Goal: Transaction & Acquisition: Book appointment/travel/reservation

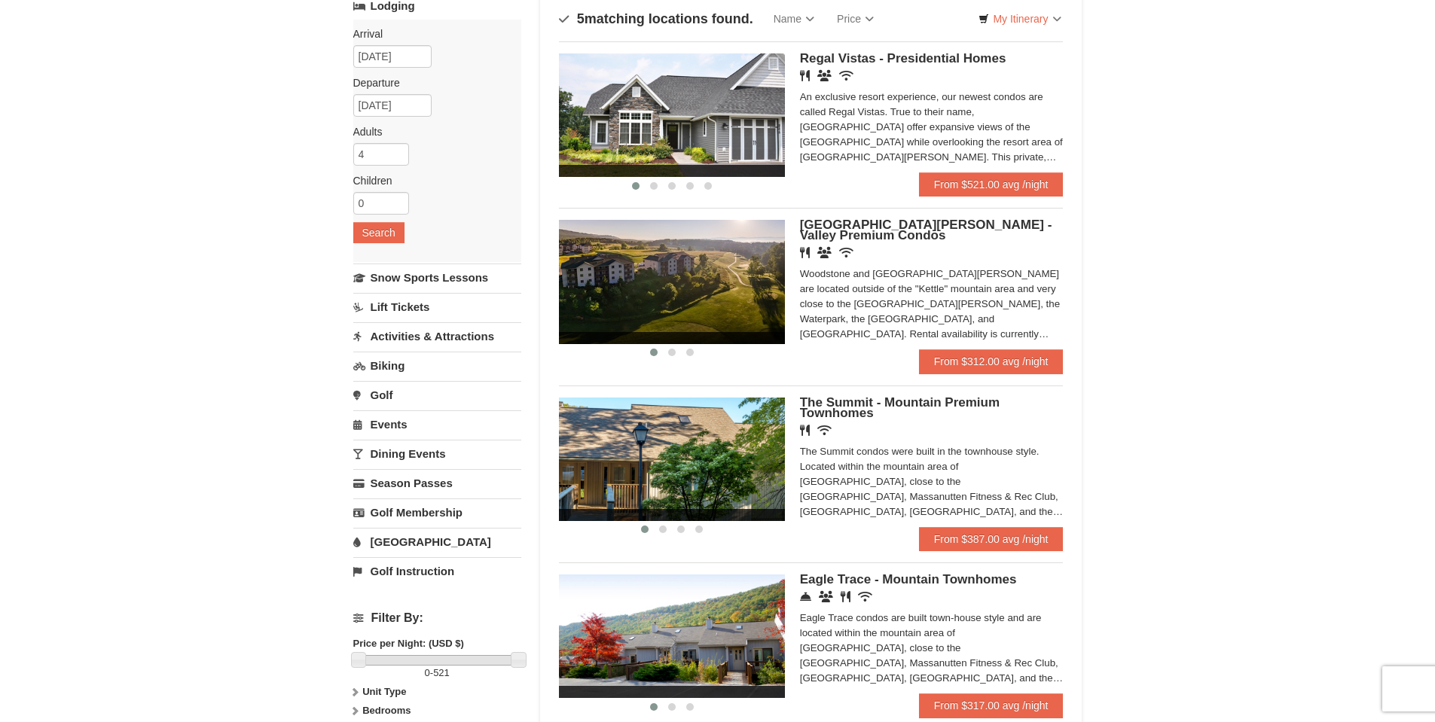
scroll to position [75, 0]
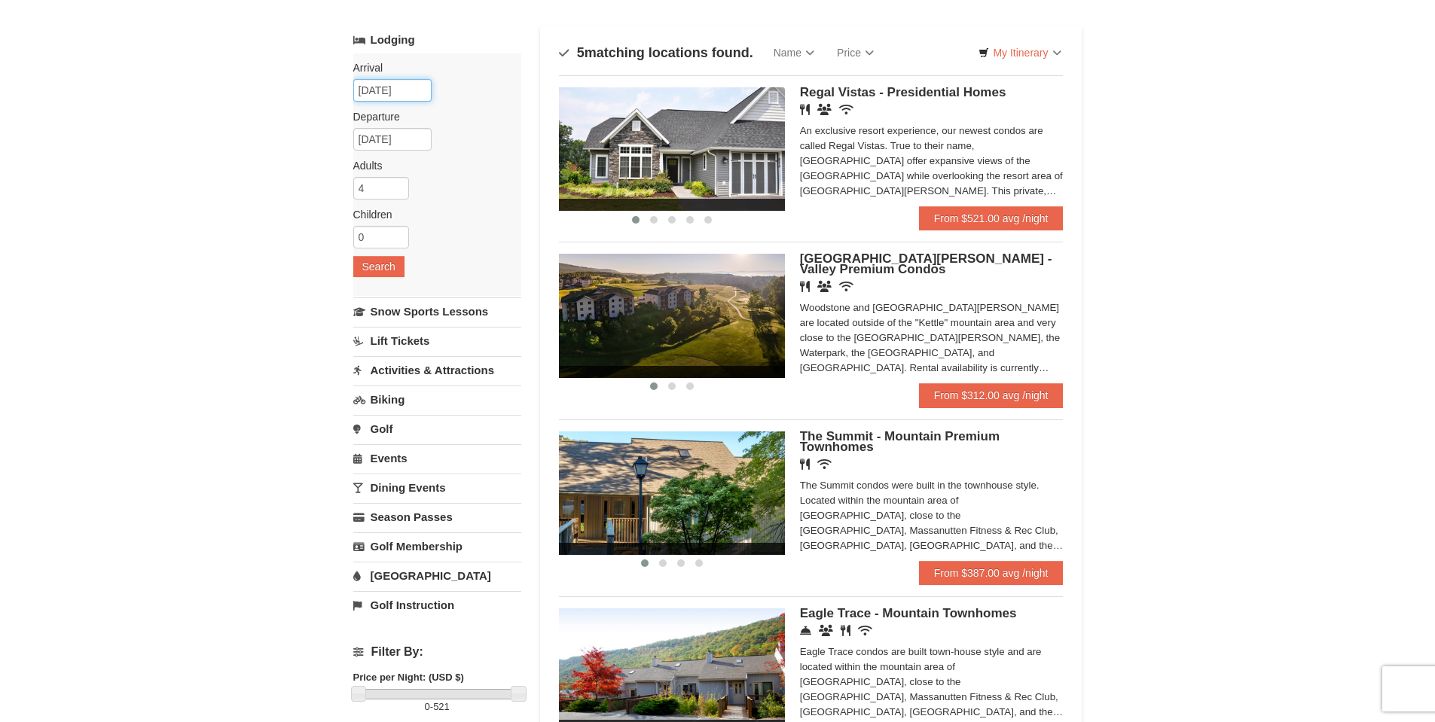
click at [406, 91] on input "[DATE]" at bounding box center [392, 90] width 78 height 23
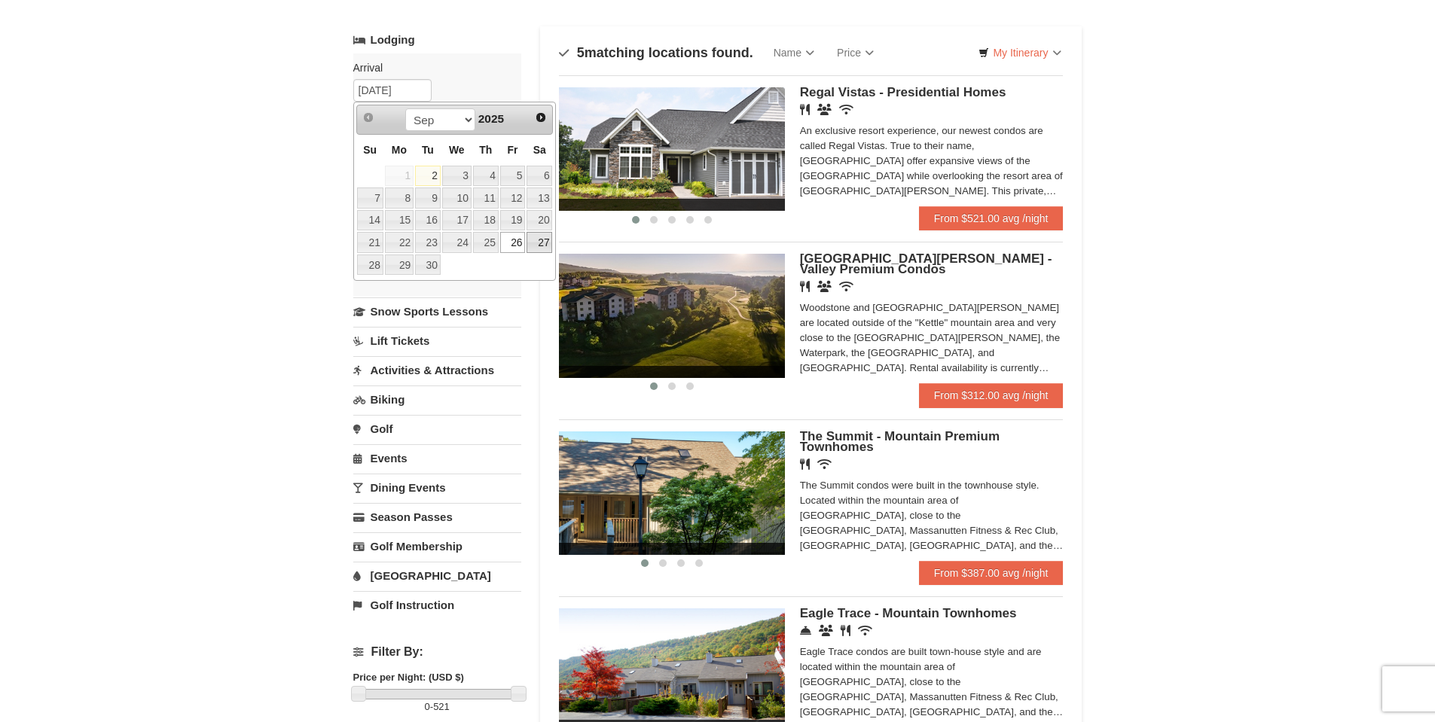
click at [541, 246] on link "27" at bounding box center [539, 242] width 26 height 21
type input "09/27/2025"
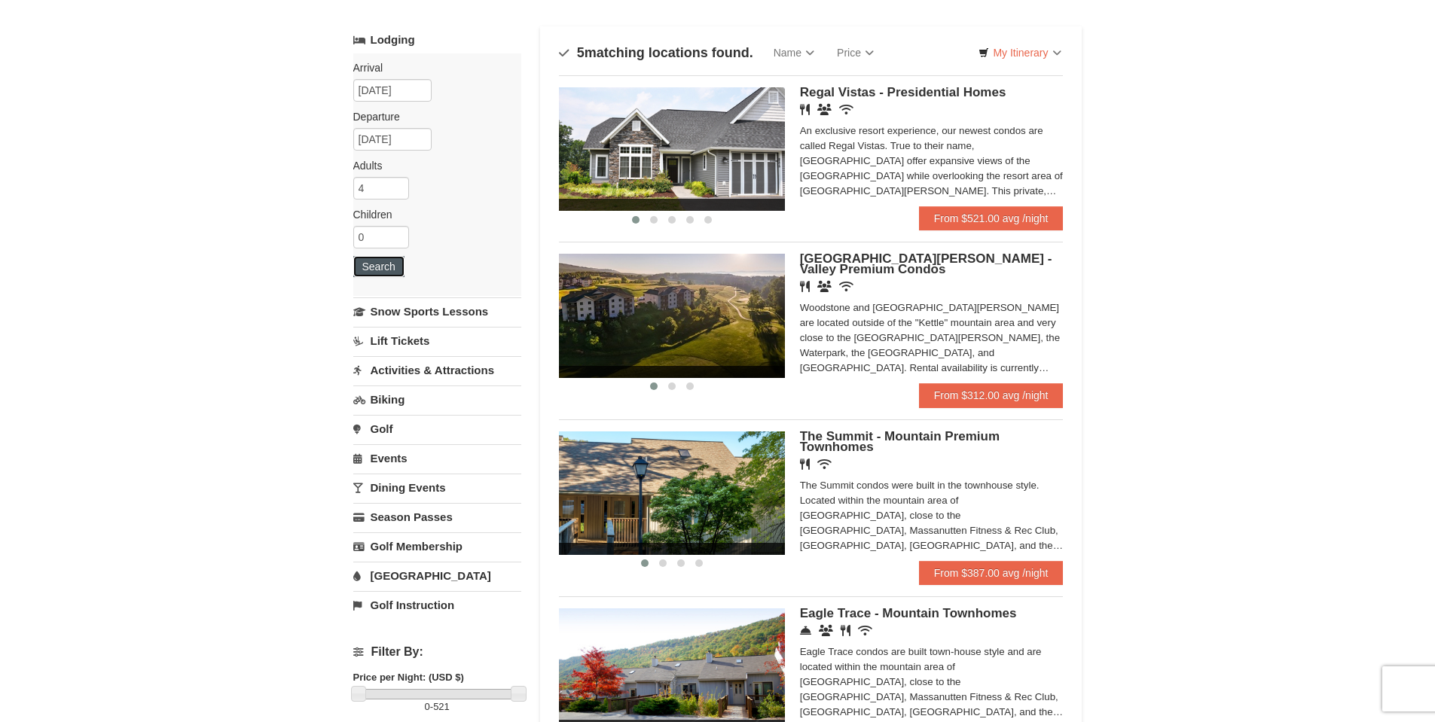
click at [385, 264] on button "Search" at bounding box center [378, 266] width 51 height 21
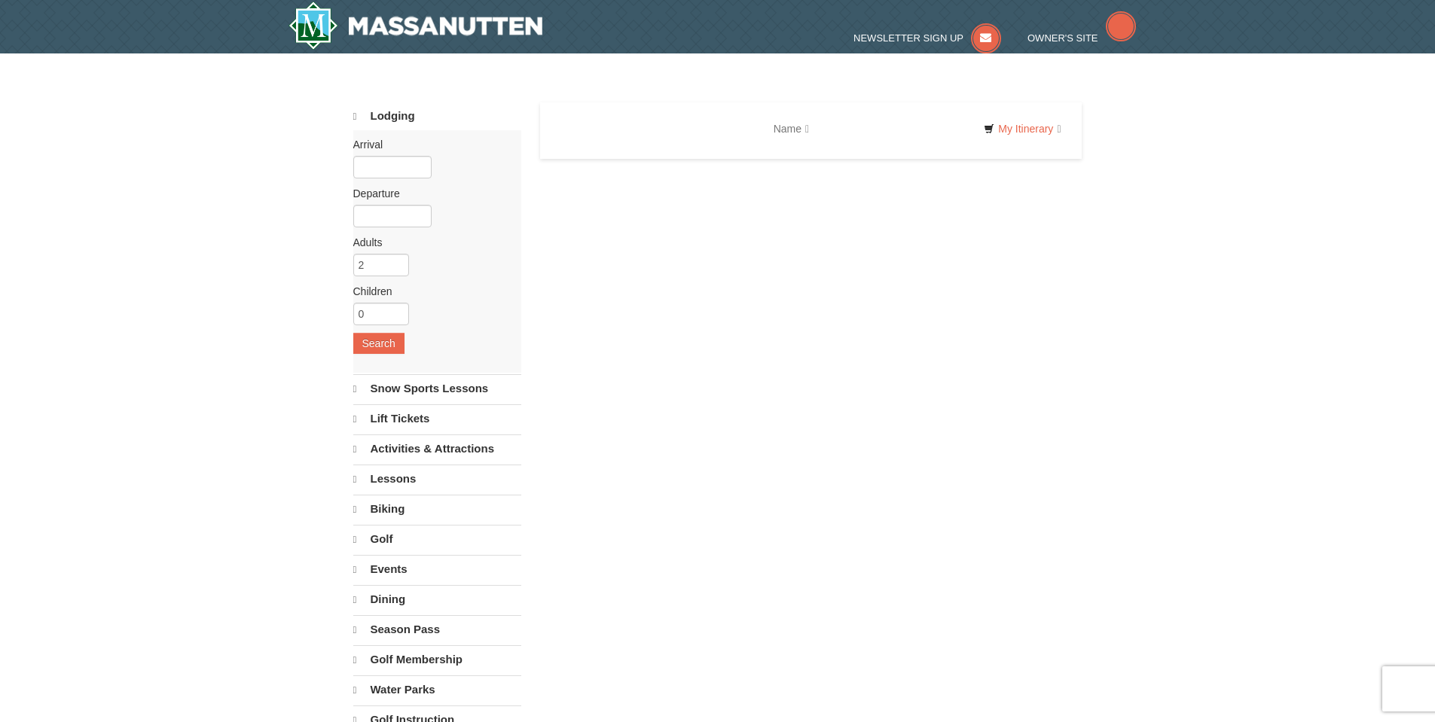
select select "9"
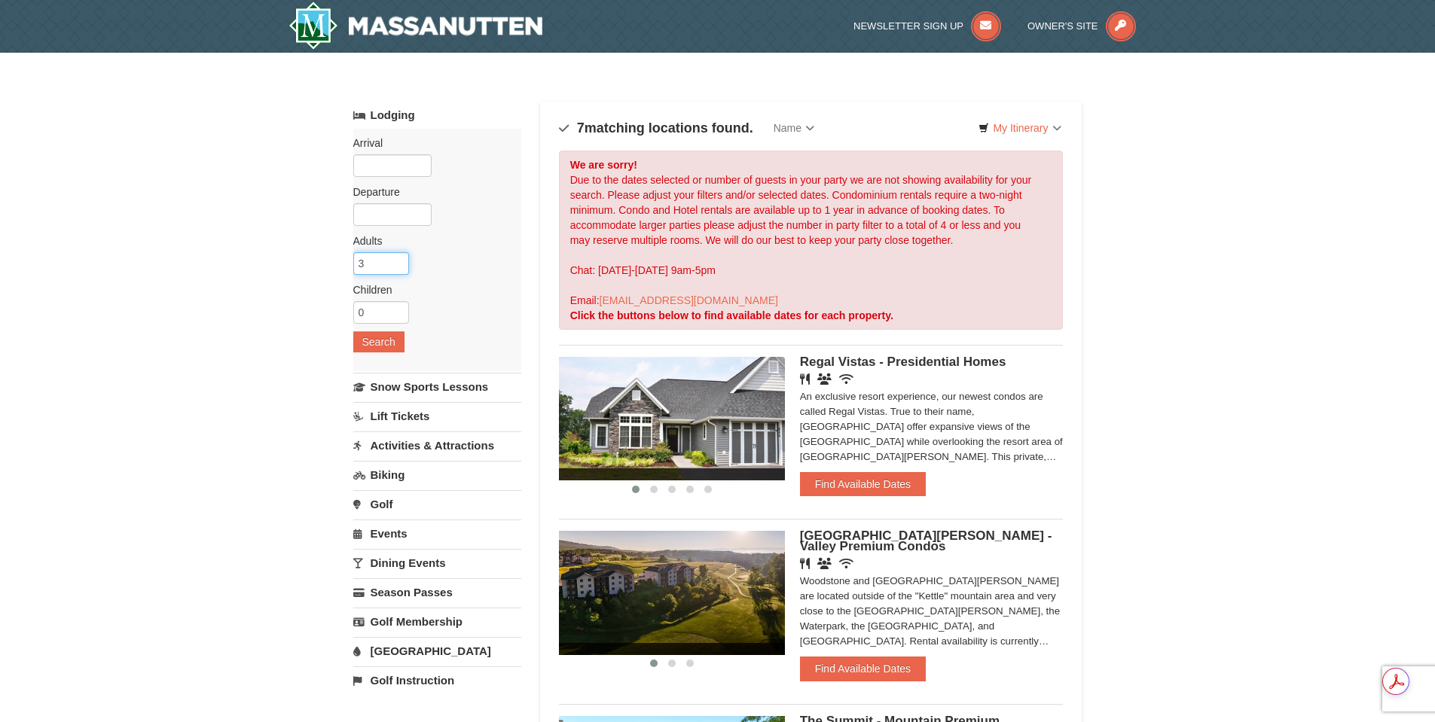
click at [398, 261] on input "3" at bounding box center [381, 263] width 56 height 23
type input "4"
click at [398, 261] on input "4" at bounding box center [381, 263] width 56 height 23
click at [404, 172] on input "text" at bounding box center [392, 165] width 78 height 23
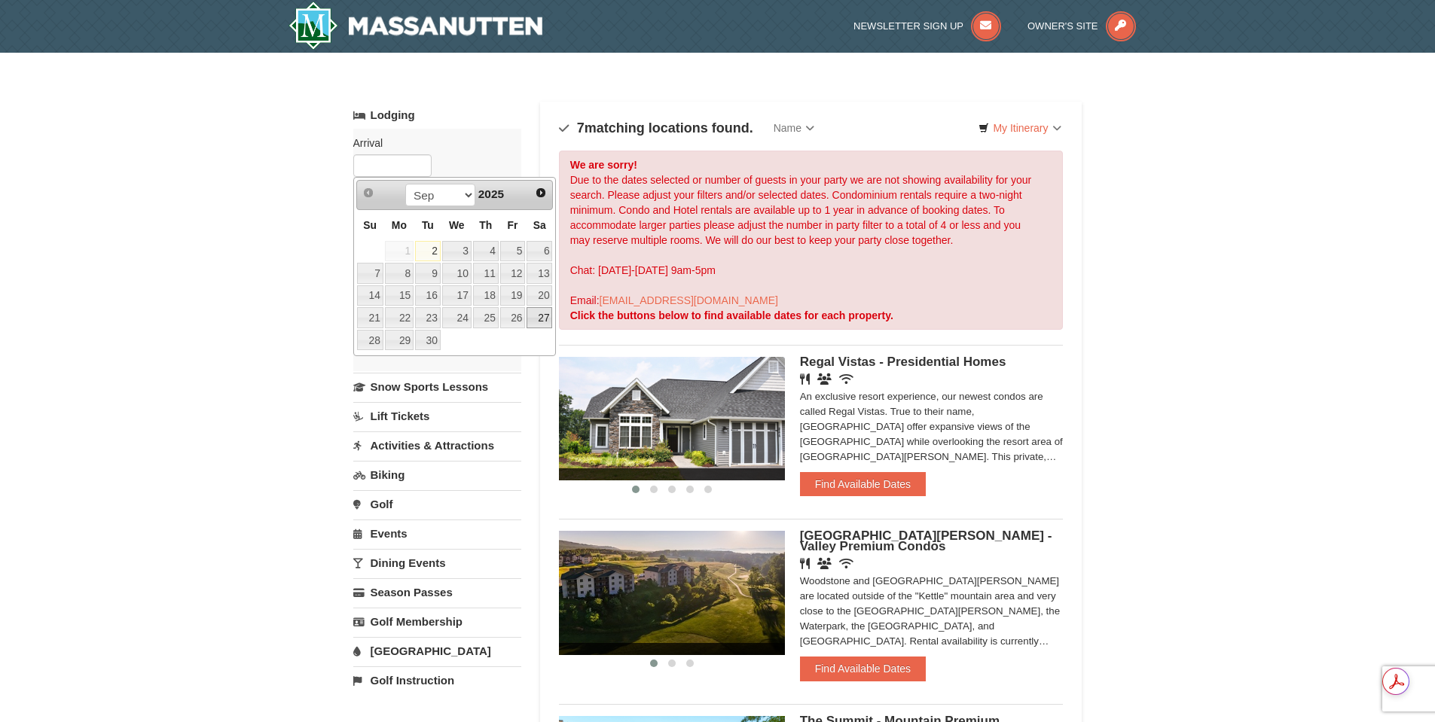
click at [534, 316] on link "27" at bounding box center [539, 317] width 26 height 21
type input "09/27/2025"
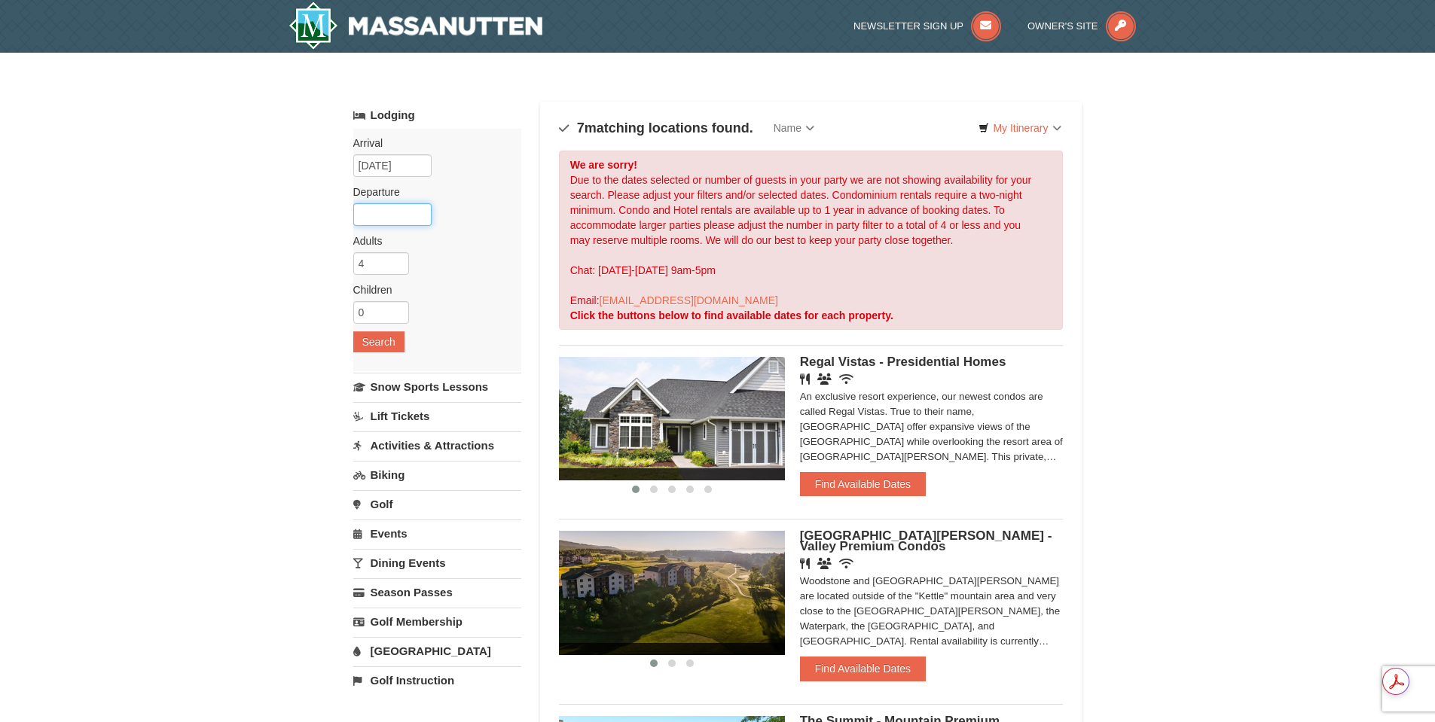
click at [395, 217] on input "text" at bounding box center [392, 214] width 78 height 23
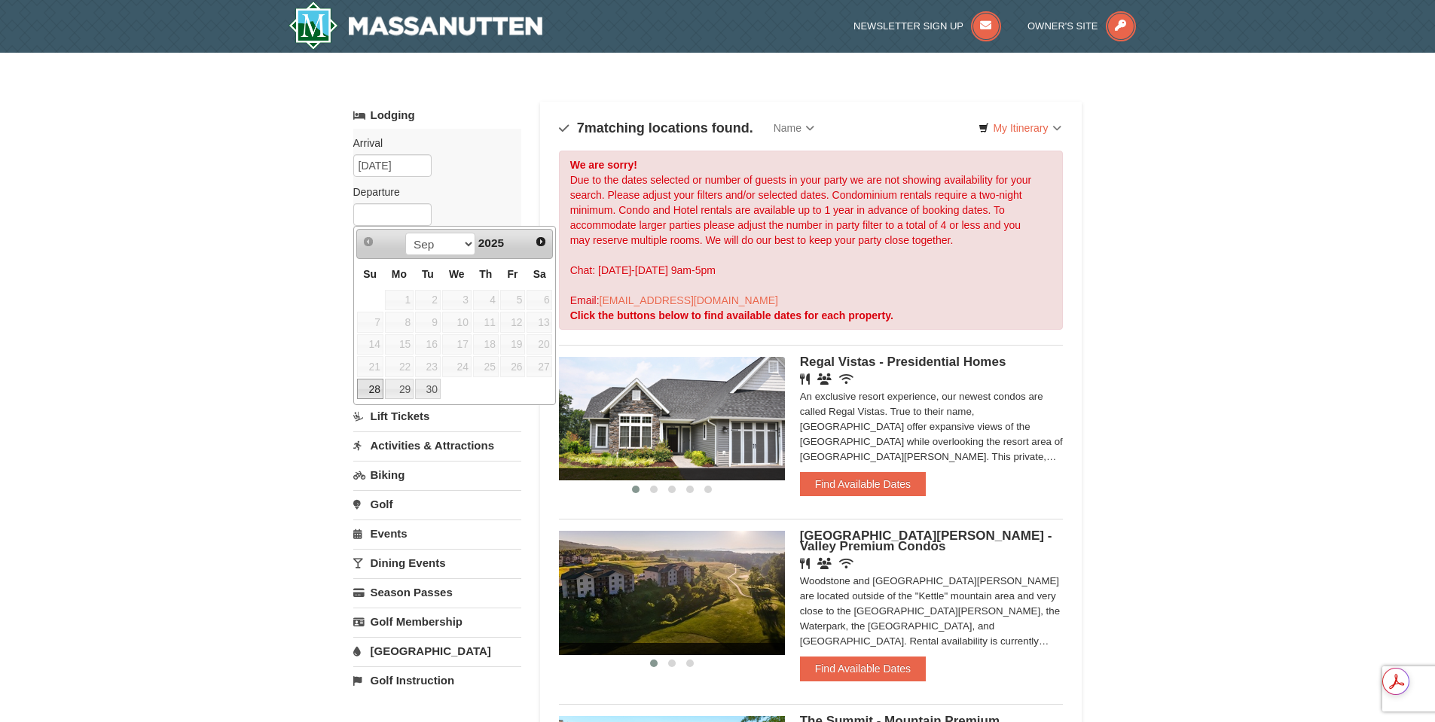
click at [367, 390] on link "28" at bounding box center [370, 389] width 26 height 21
type input "[DATE]"
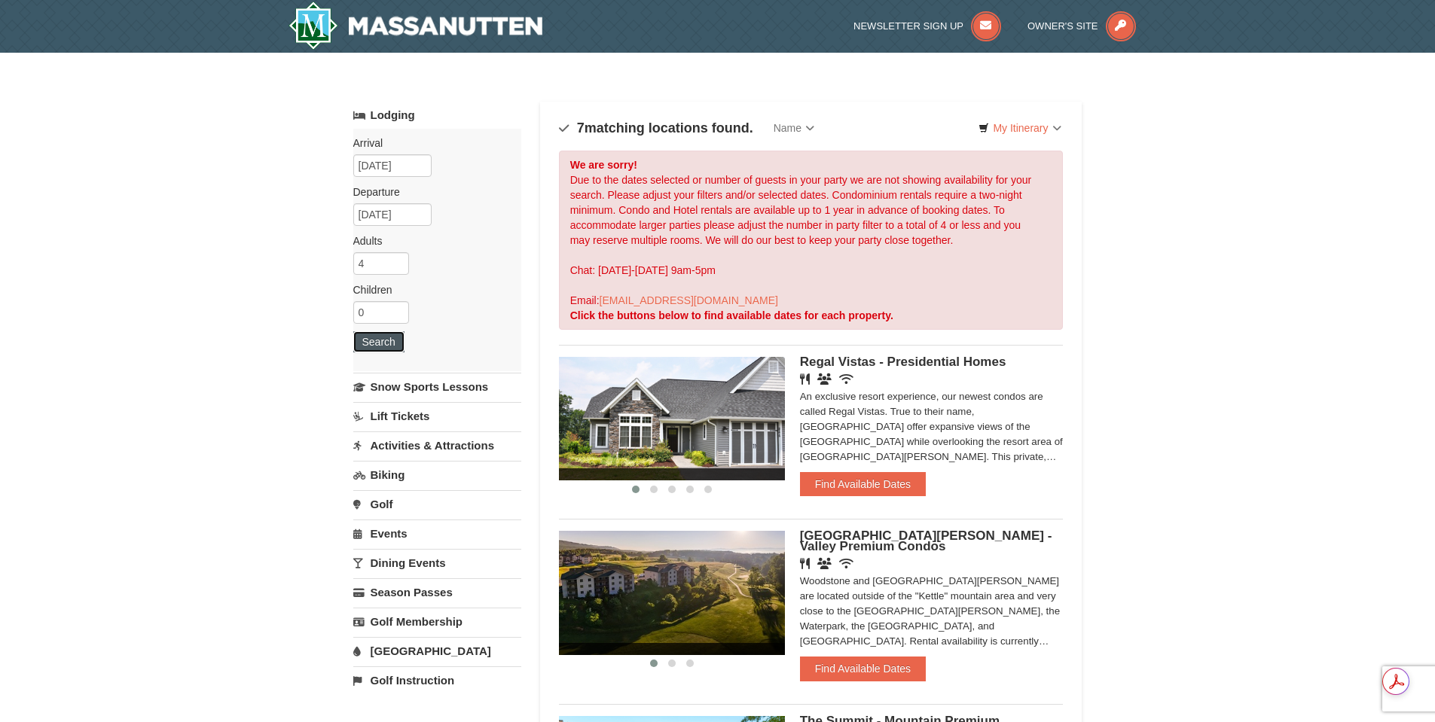
click at [370, 346] on button "Search" at bounding box center [378, 341] width 51 height 21
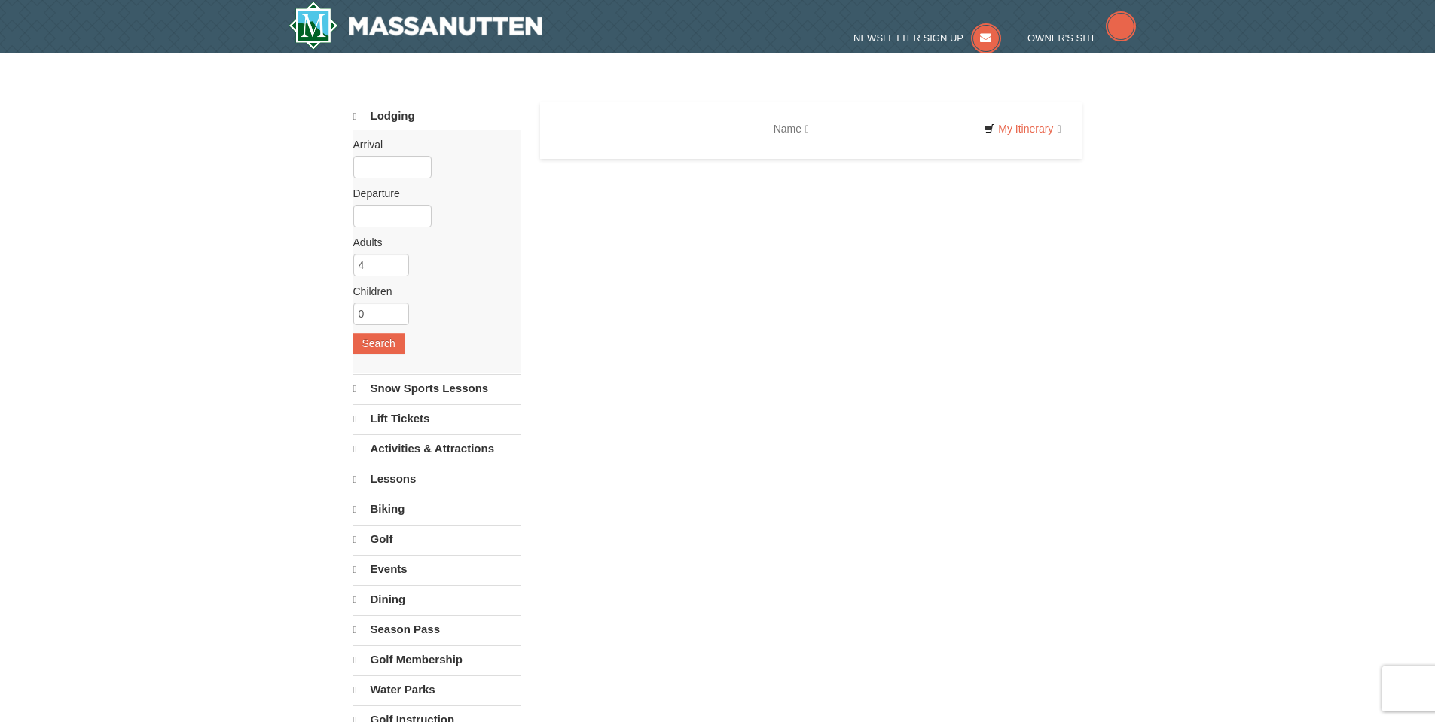
select select "9"
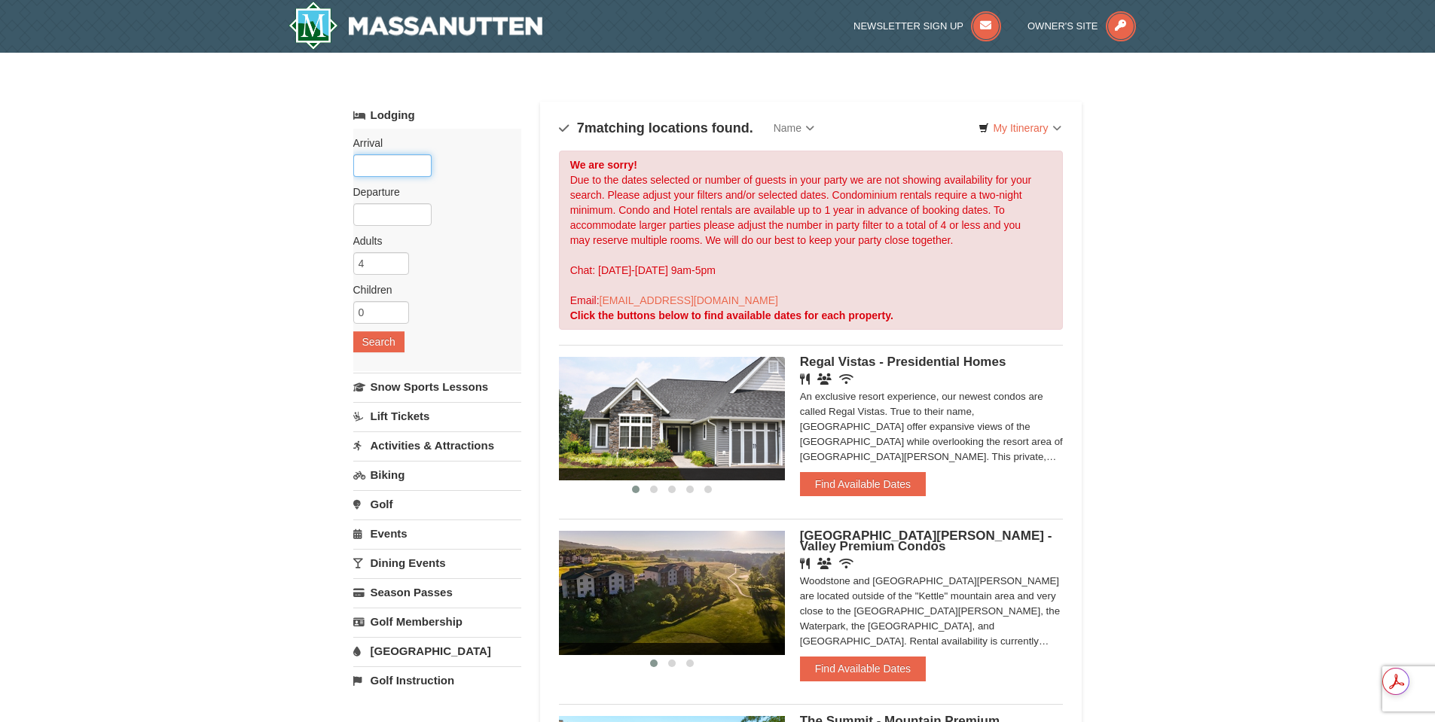
click at [389, 165] on input "text" at bounding box center [392, 165] width 78 height 23
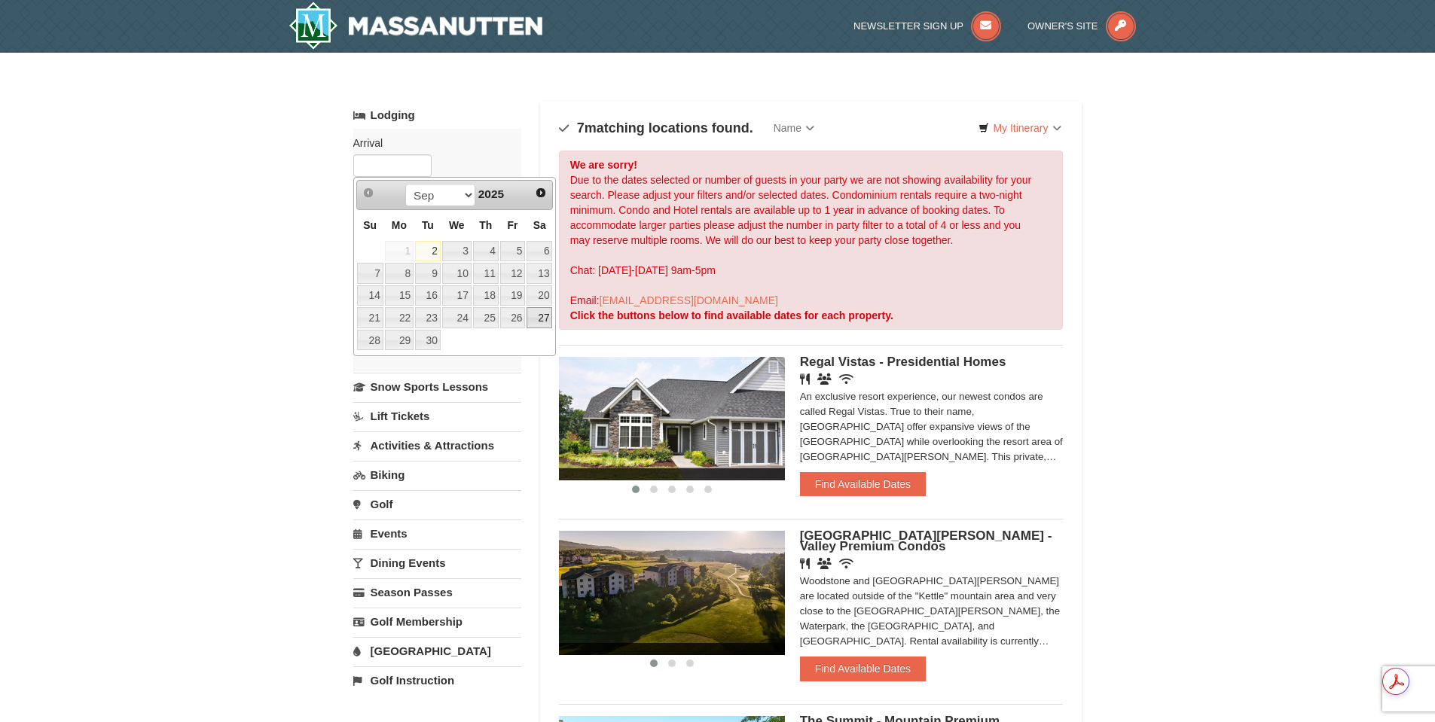
click at [533, 317] on link "27" at bounding box center [539, 317] width 26 height 21
type input "09/27/2025"
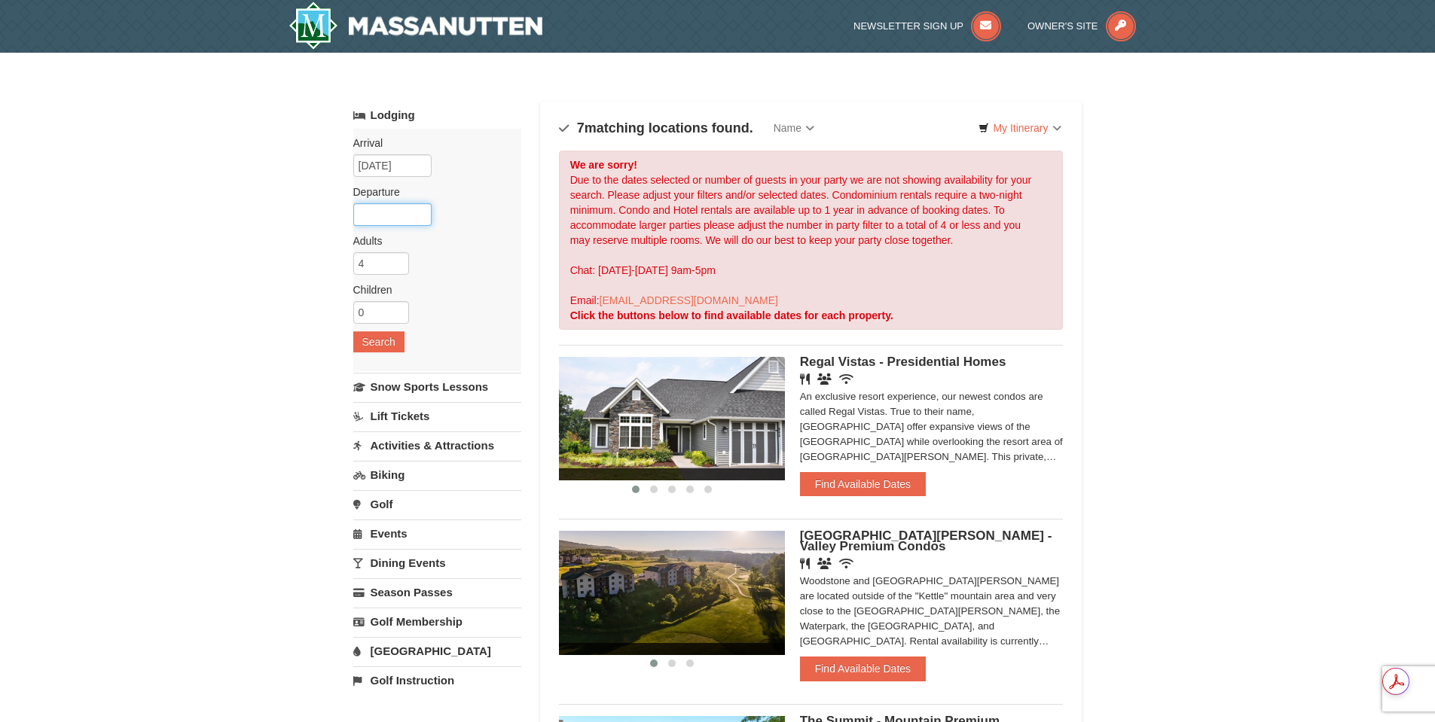
click at [361, 214] on input "text" at bounding box center [392, 214] width 78 height 23
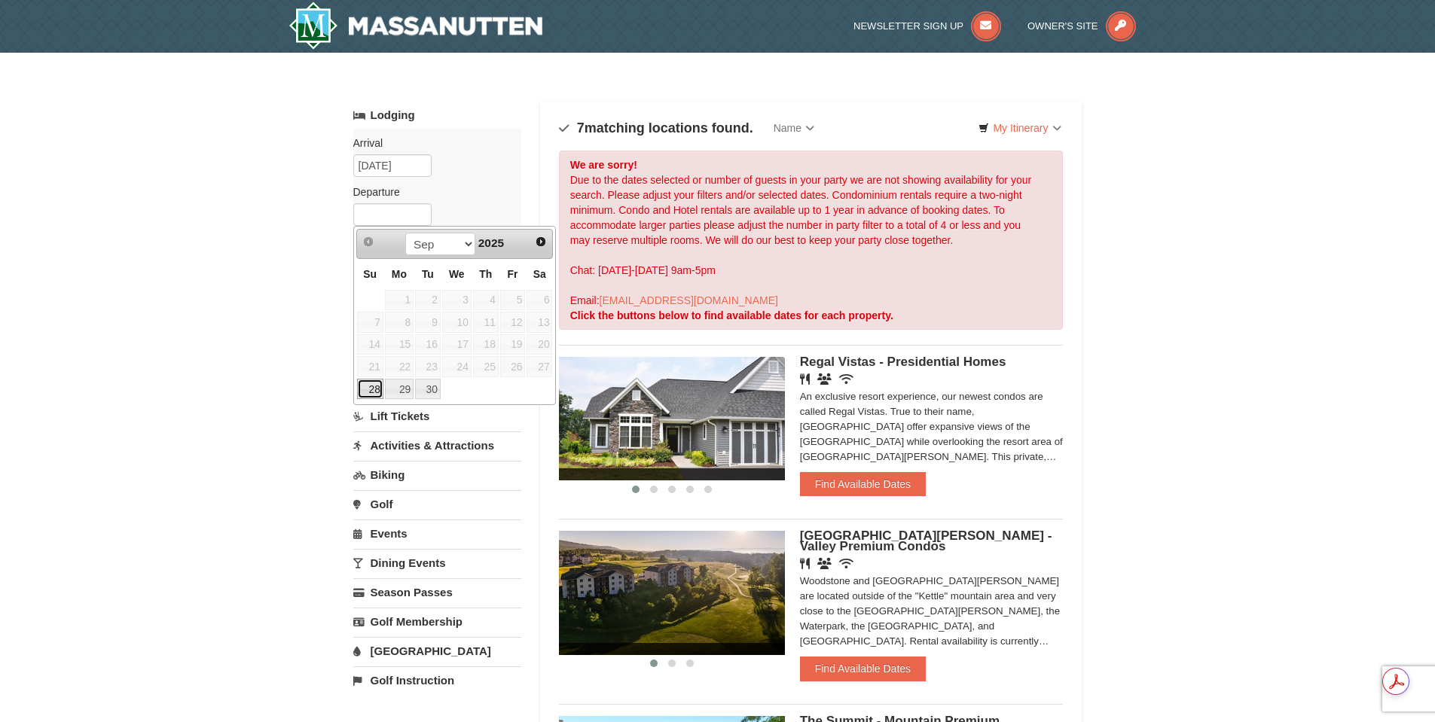
drag, startPoint x: 371, startPoint y: 387, endPoint x: 375, endPoint y: 359, distance: 28.2
click at [371, 387] on link "28" at bounding box center [370, 389] width 26 height 21
type input "09/28/2025"
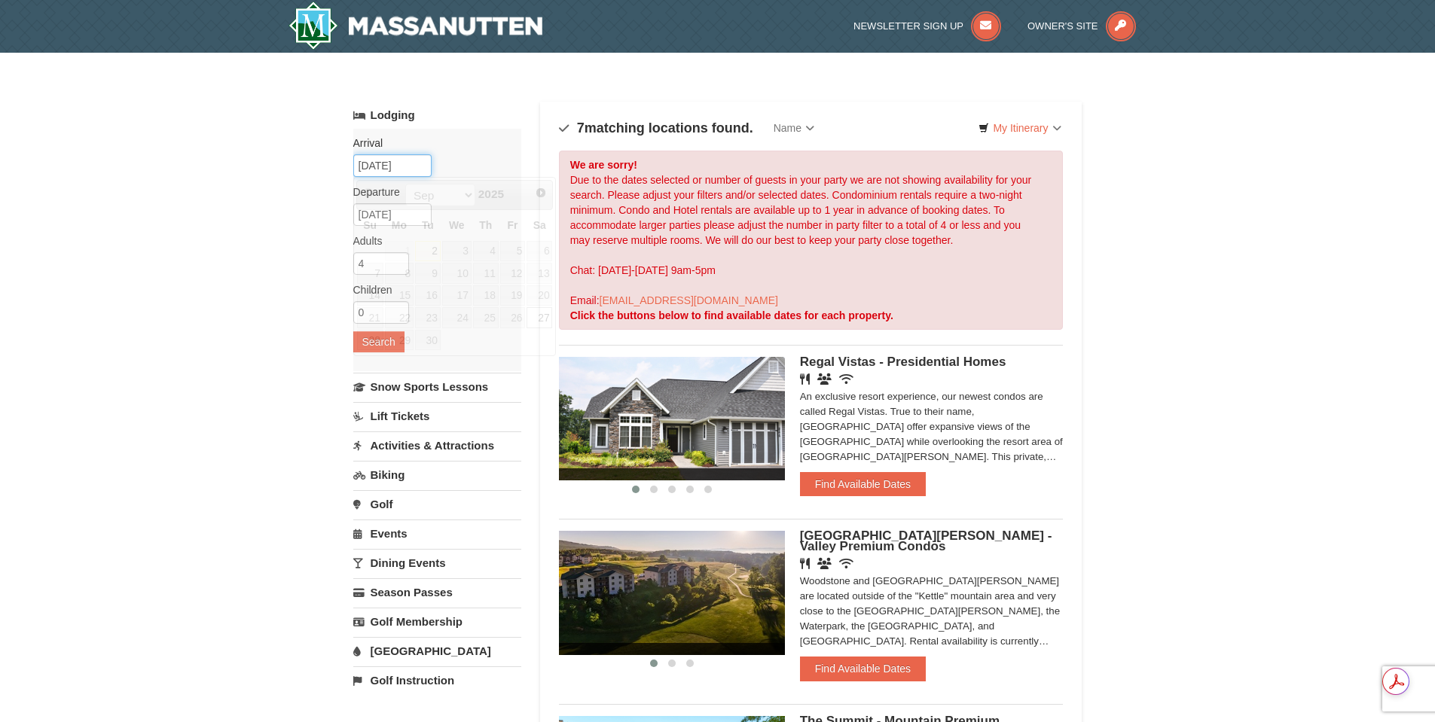
click at [395, 158] on input "09/27/2025" at bounding box center [392, 165] width 78 height 23
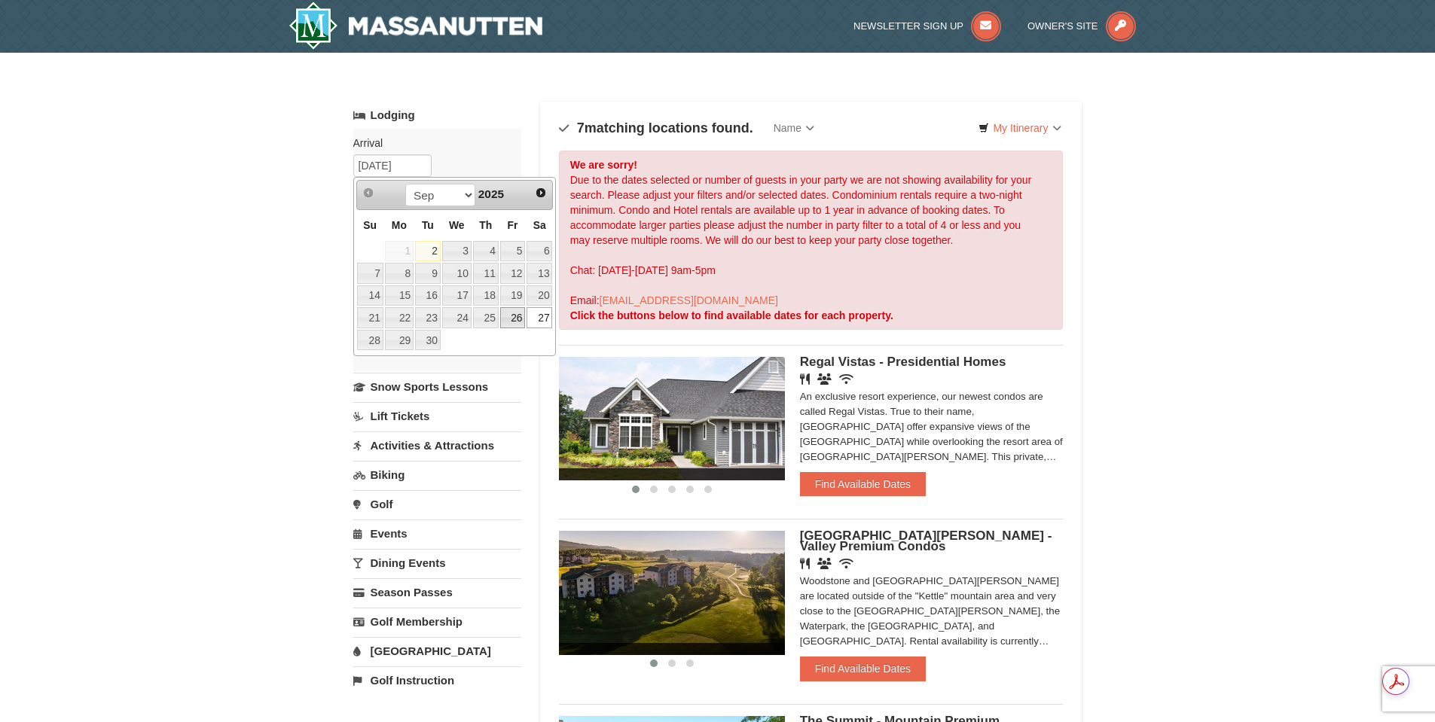
click at [511, 322] on link "26" at bounding box center [513, 317] width 26 height 21
type input "09/26/2025"
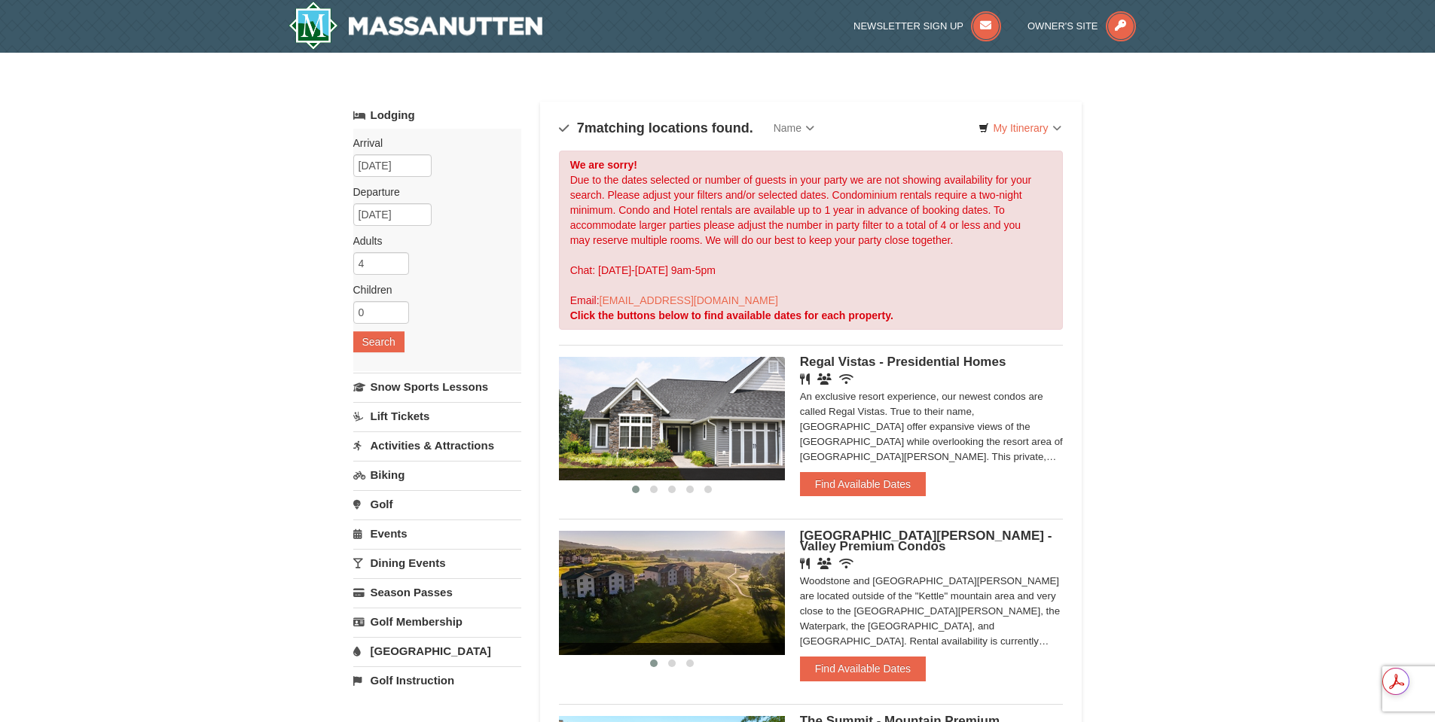
click at [373, 259] on input "4" at bounding box center [381, 263] width 56 height 23
type input "3"
click at [397, 267] on input "3" at bounding box center [381, 263] width 56 height 23
click at [379, 341] on button "Search" at bounding box center [378, 341] width 51 height 21
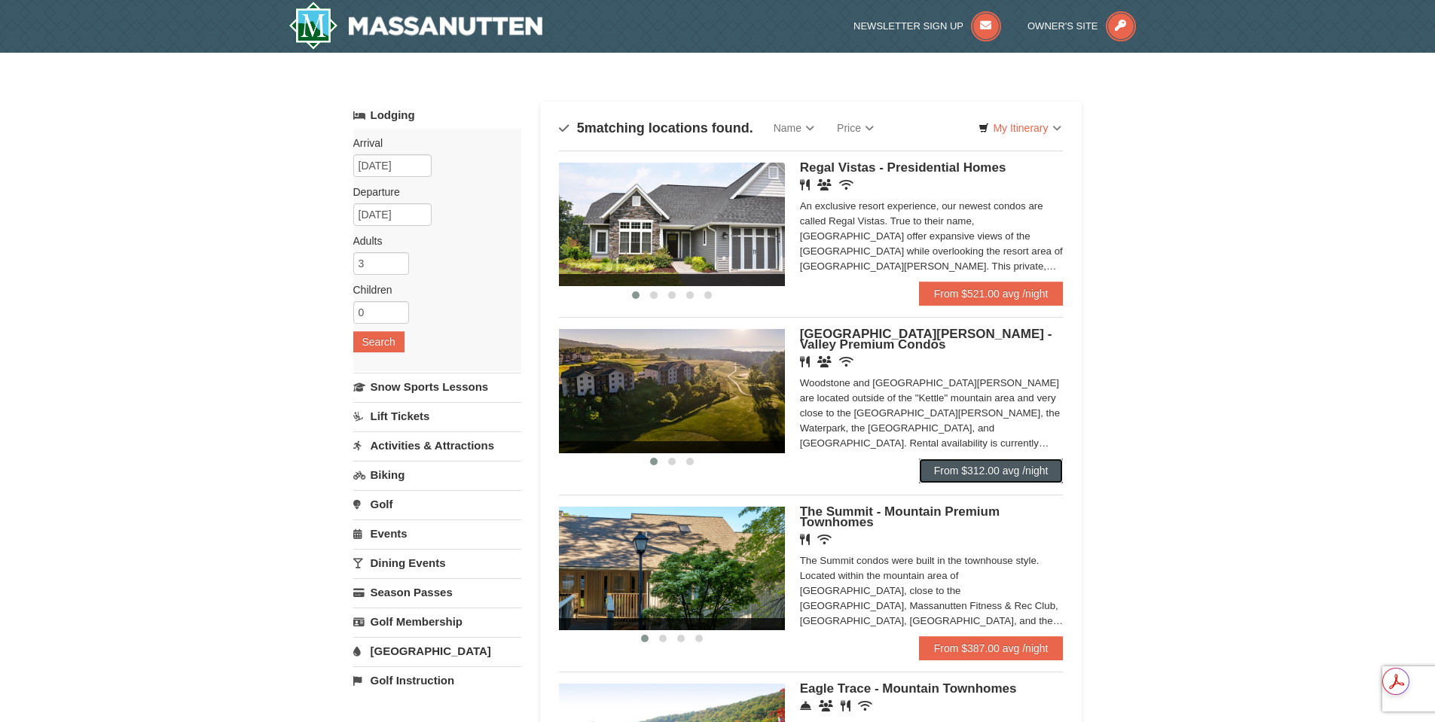
click at [949, 477] on link "From $312.00 avg /night" at bounding box center [991, 471] width 145 height 24
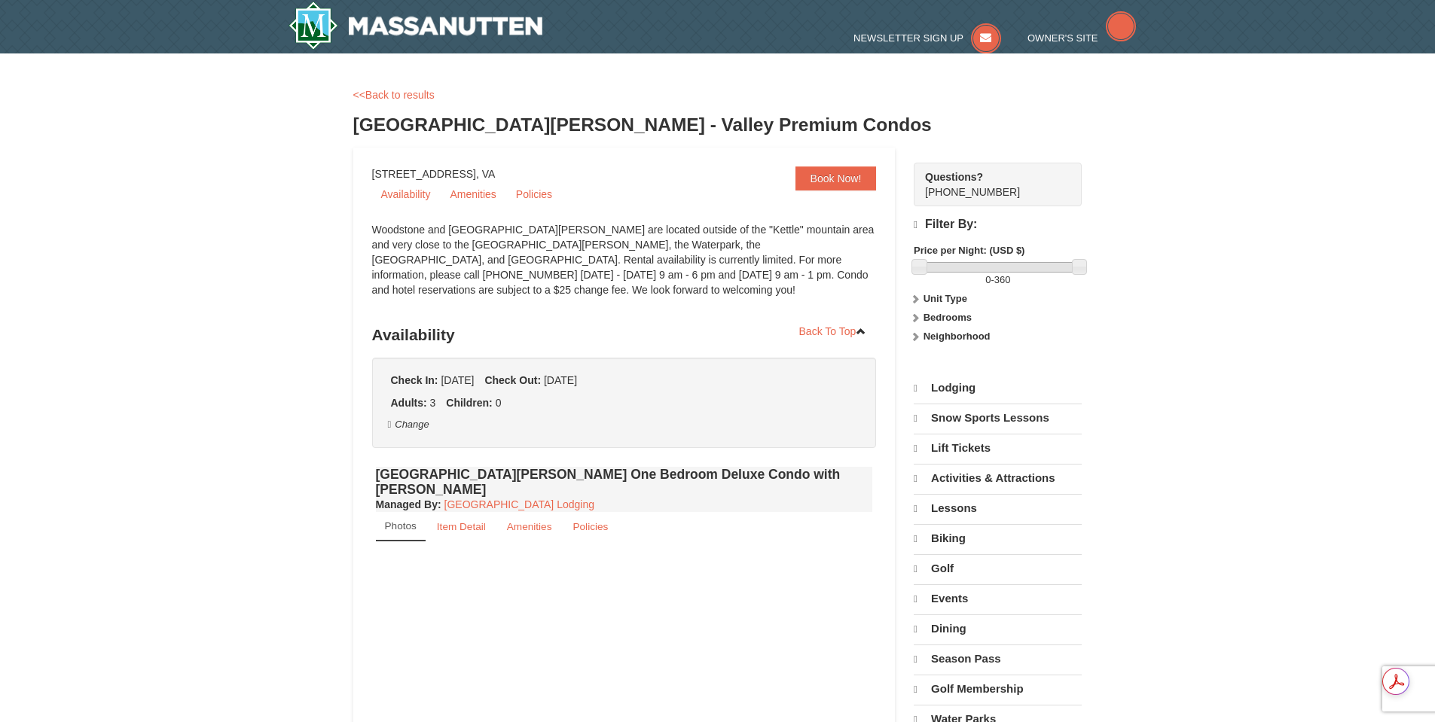
select select "9"
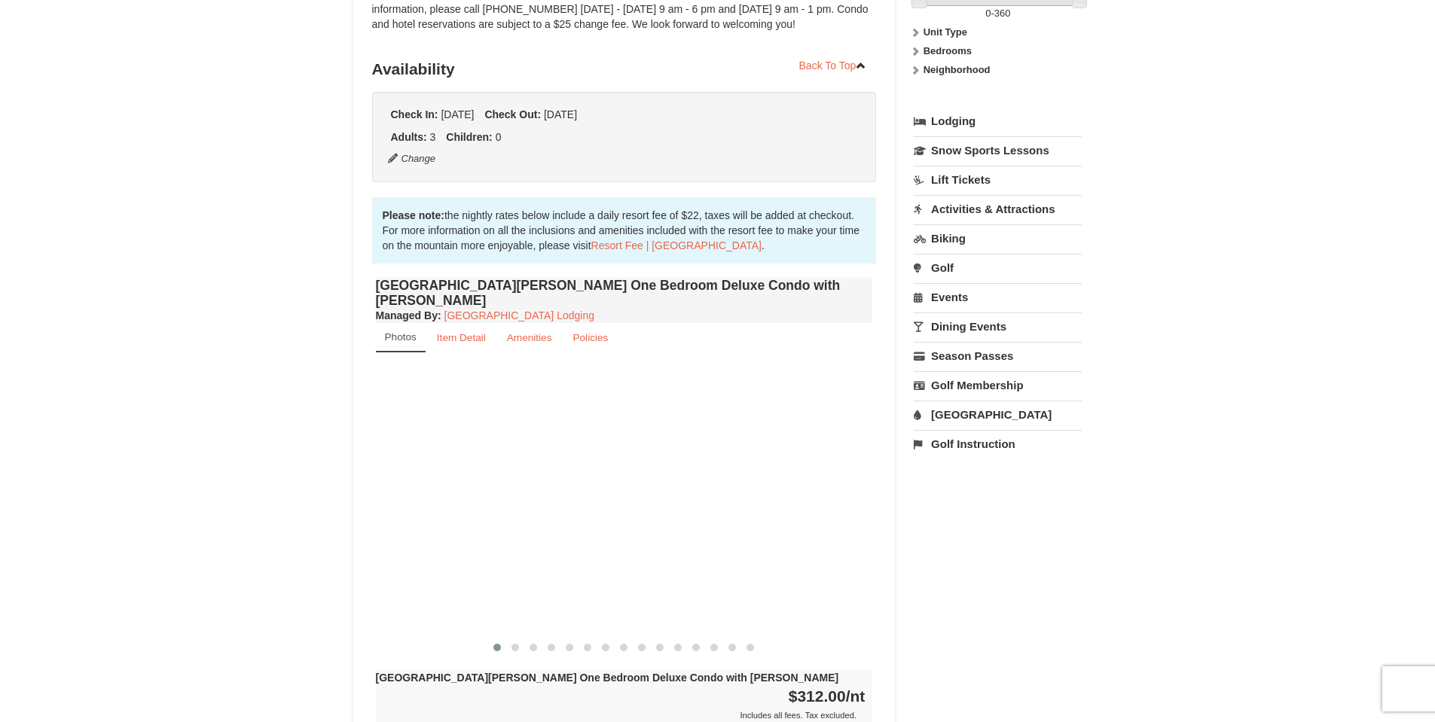
scroll to position [301, 0]
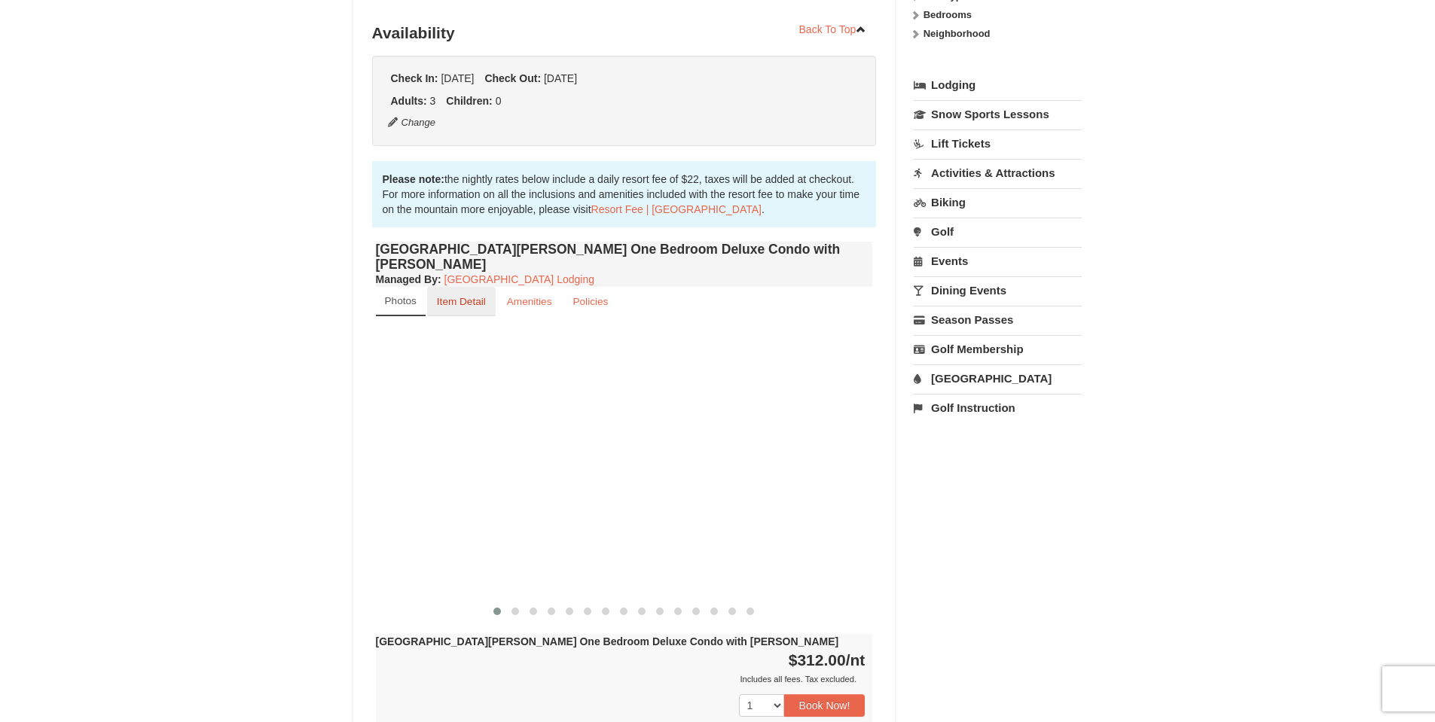
click at [470, 296] on small "Item Detail" at bounding box center [461, 301] width 49 height 11
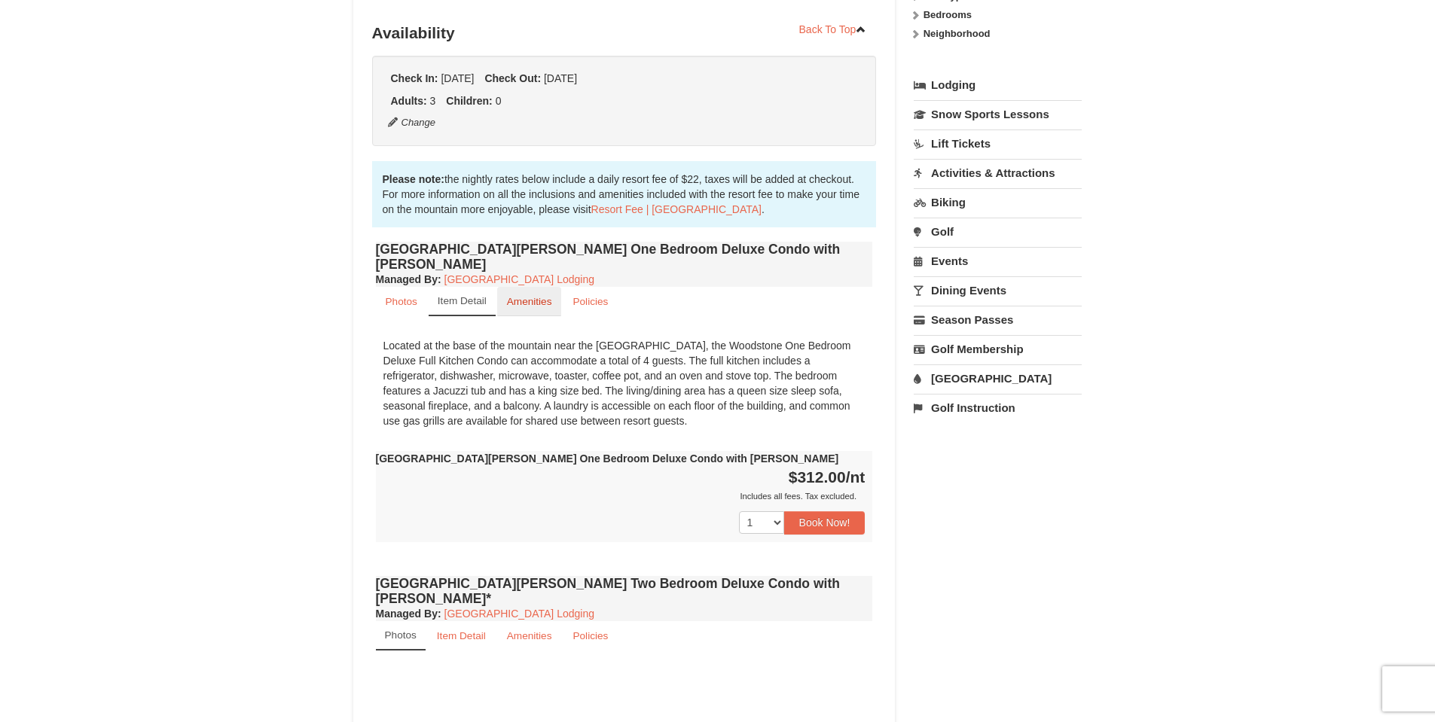
click at [517, 296] on small "Amenities" at bounding box center [529, 301] width 45 height 11
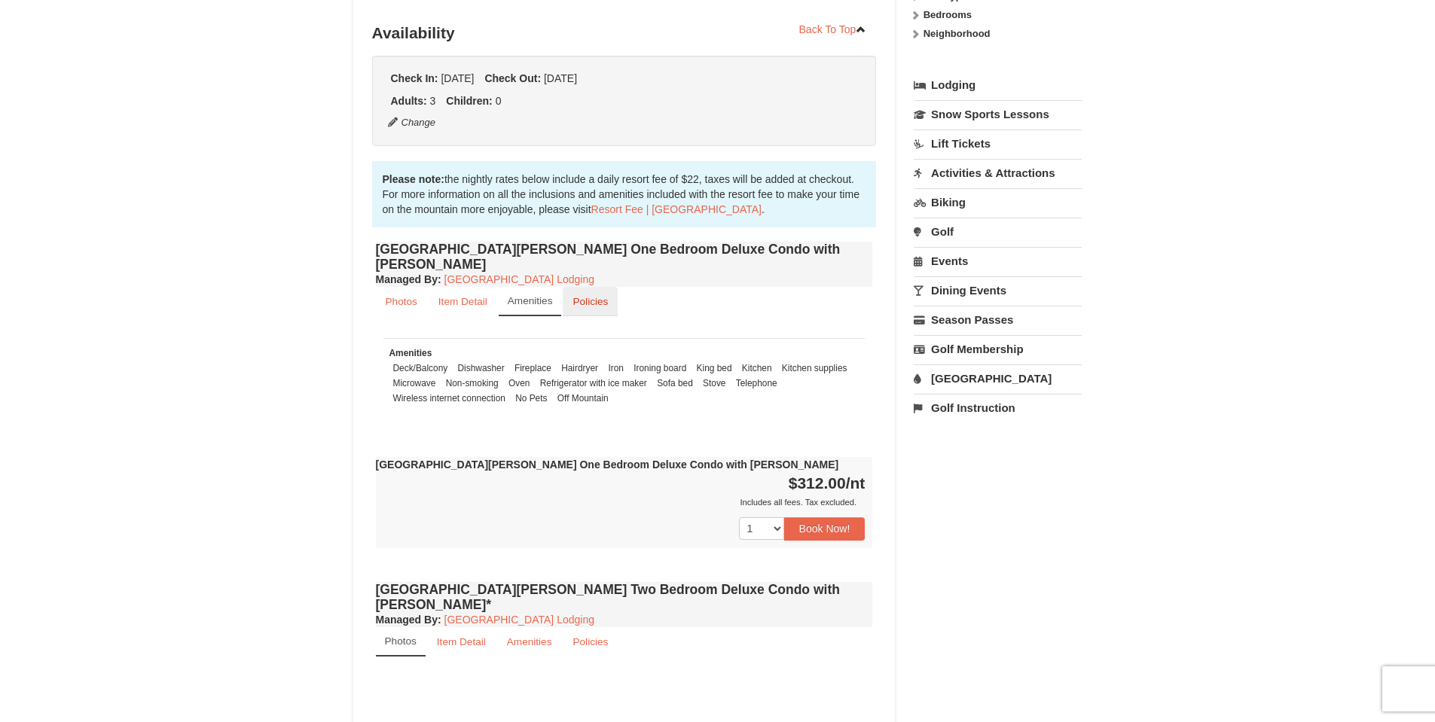
click at [580, 296] on small "Policies" at bounding box center [589, 301] width 35 height 11
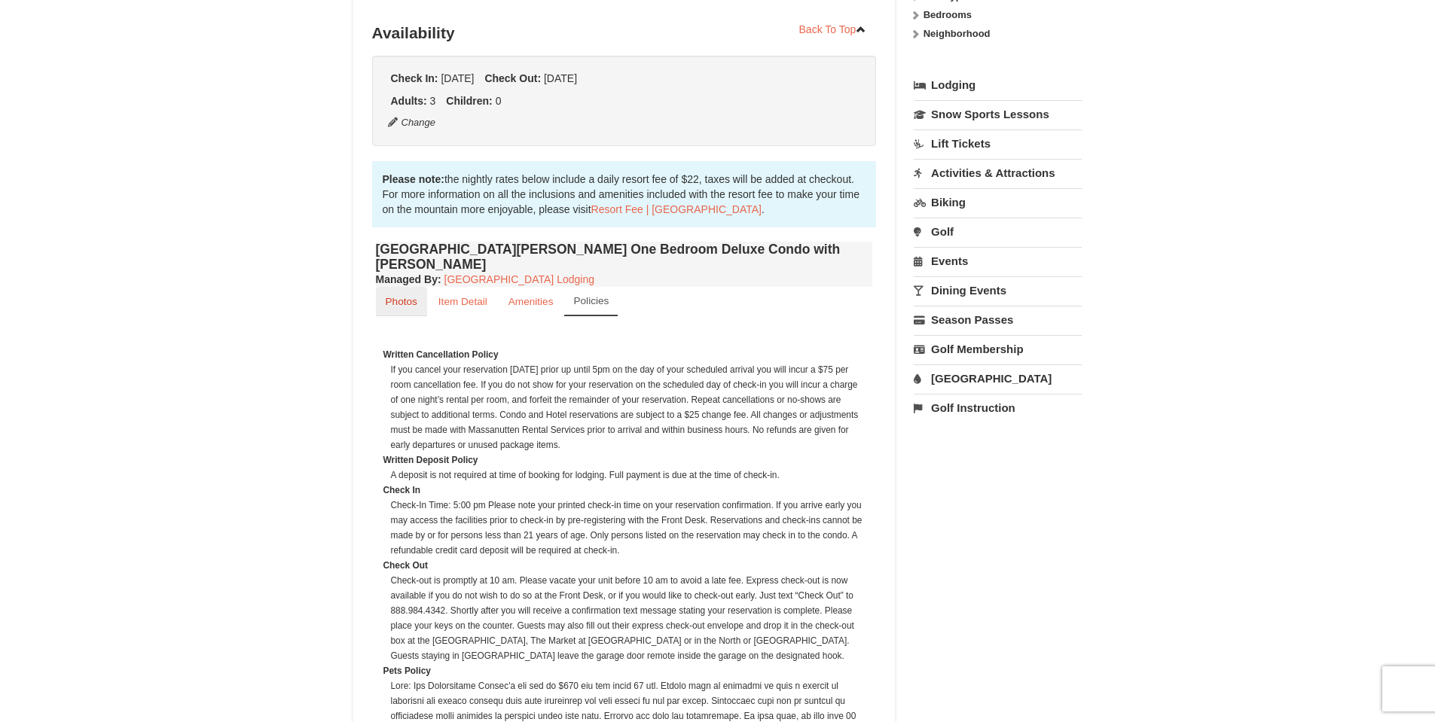
click at [407, 296] on small "Photos" at bounding box center [402, 301] width 32 height 11
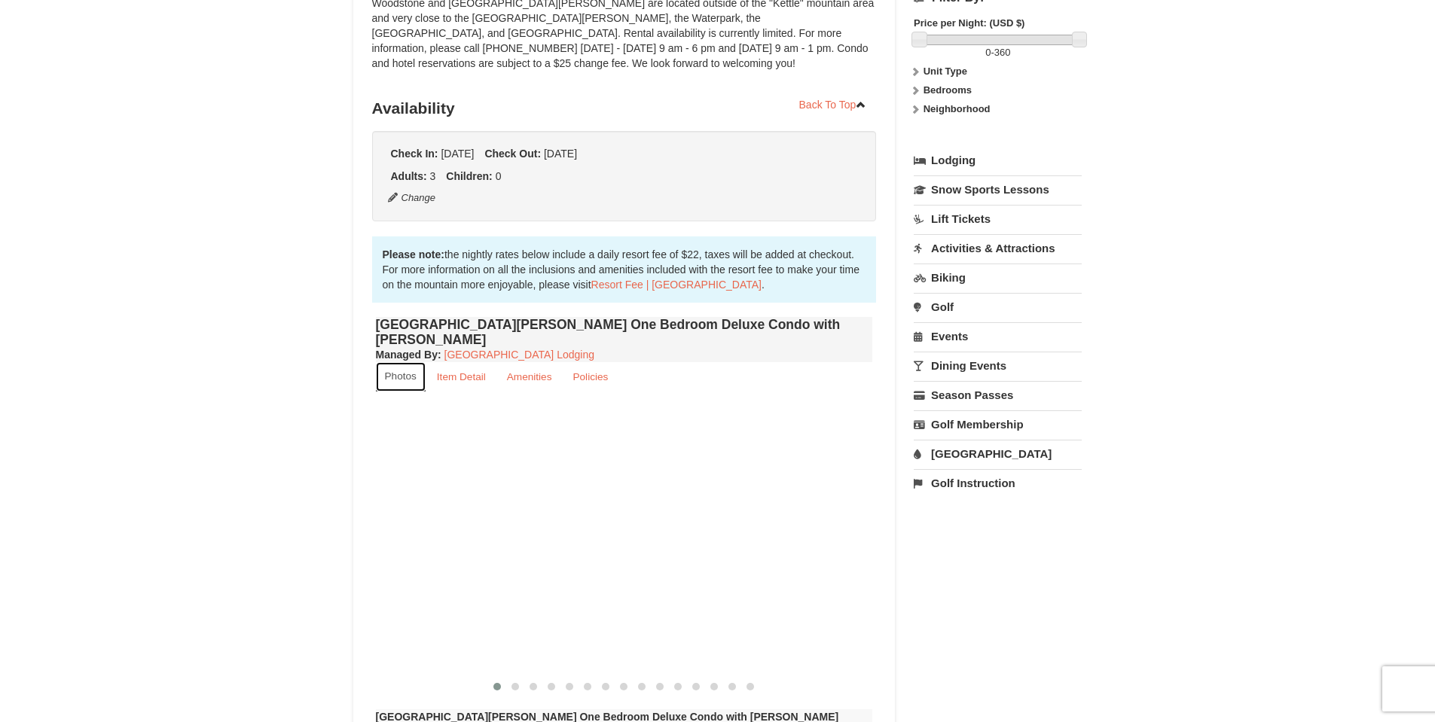
scroll to position [377, 0]
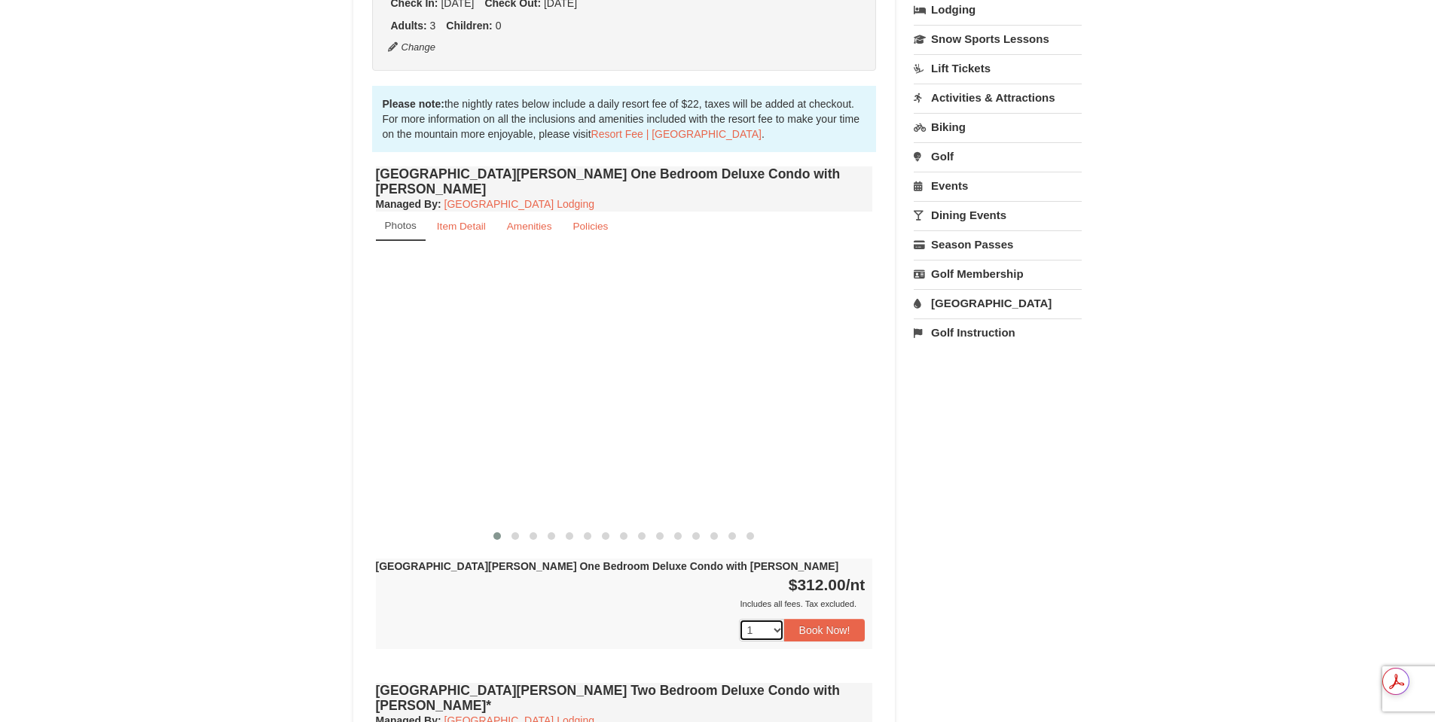
click at [778, 619] on select "1 2 3 4 5 6 7 8 9 10 11 12 13 14 15 16 17 18" at bounding box center [761, 630] width 45 height 23
click at [668, 612] on div "1 2 3 4 5 6 7 8 9 10 11 12 13 14 15 16 17 18 19" at bounding box center [624, 631] width 497 height 38
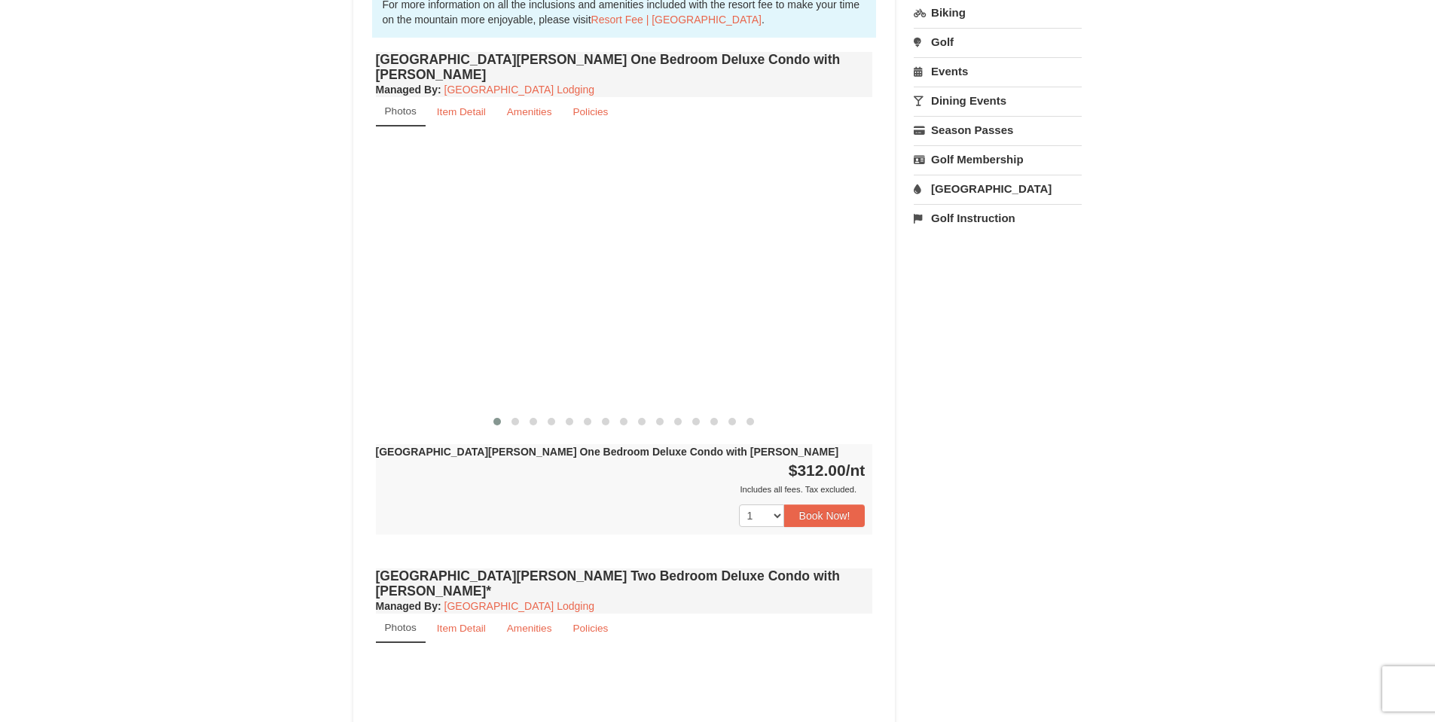
scroll to position [527, 0]
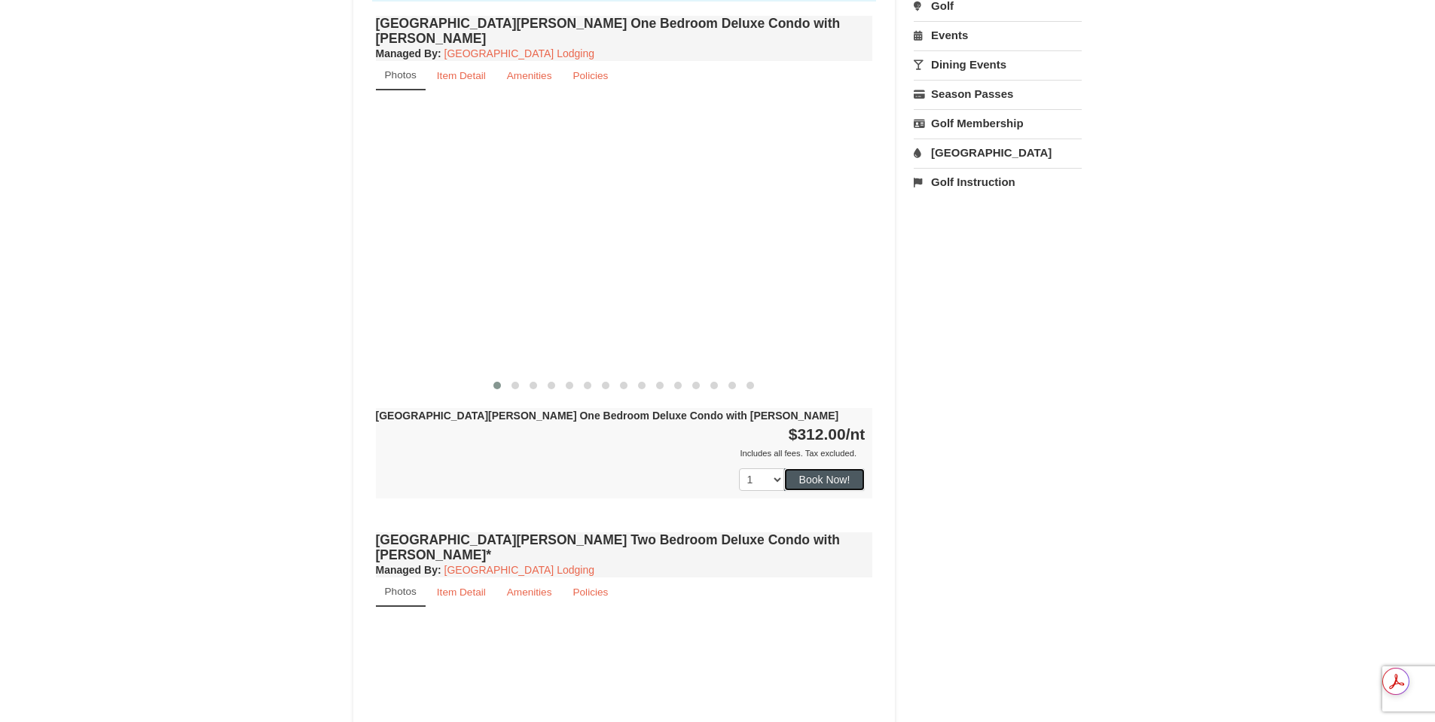
click at [806, 468] on button "Book Now!" at bounding box center [824, 479] width 81 height 23
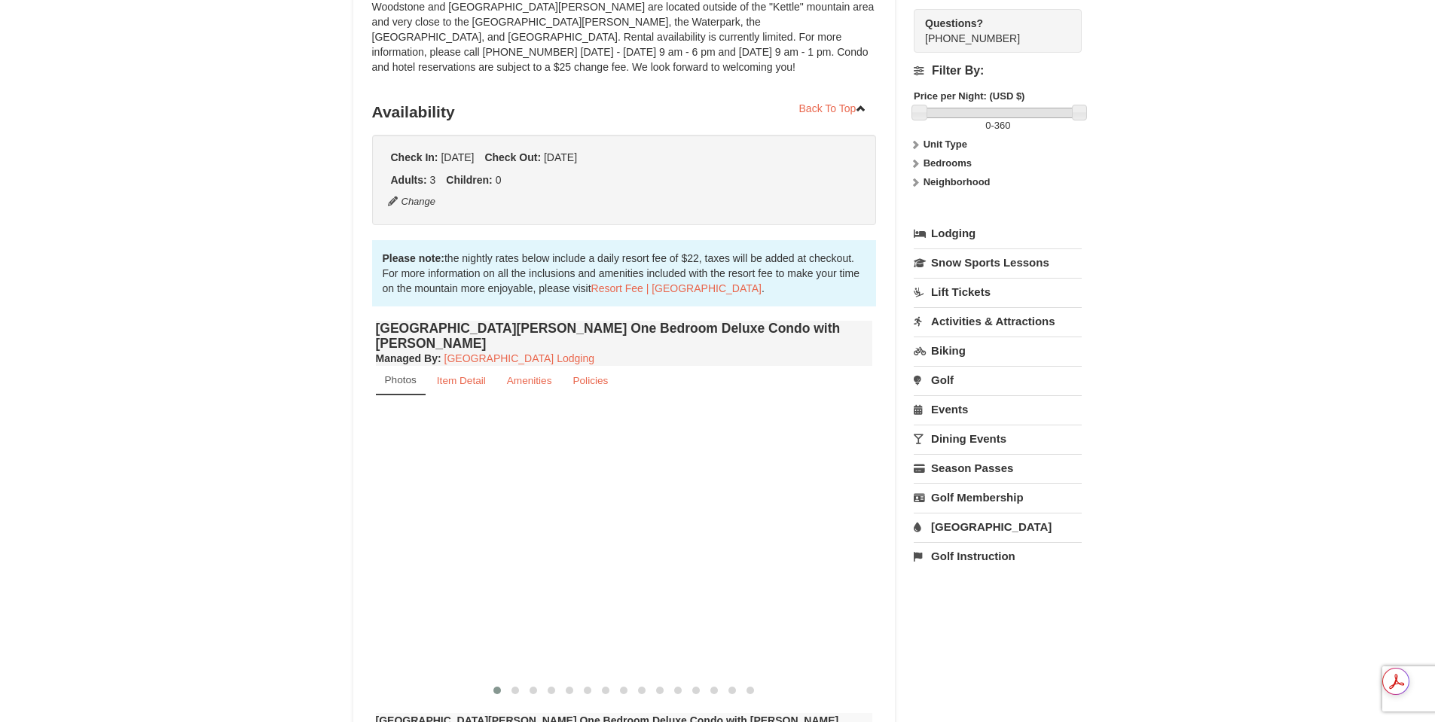
scroll to position [147, 0]
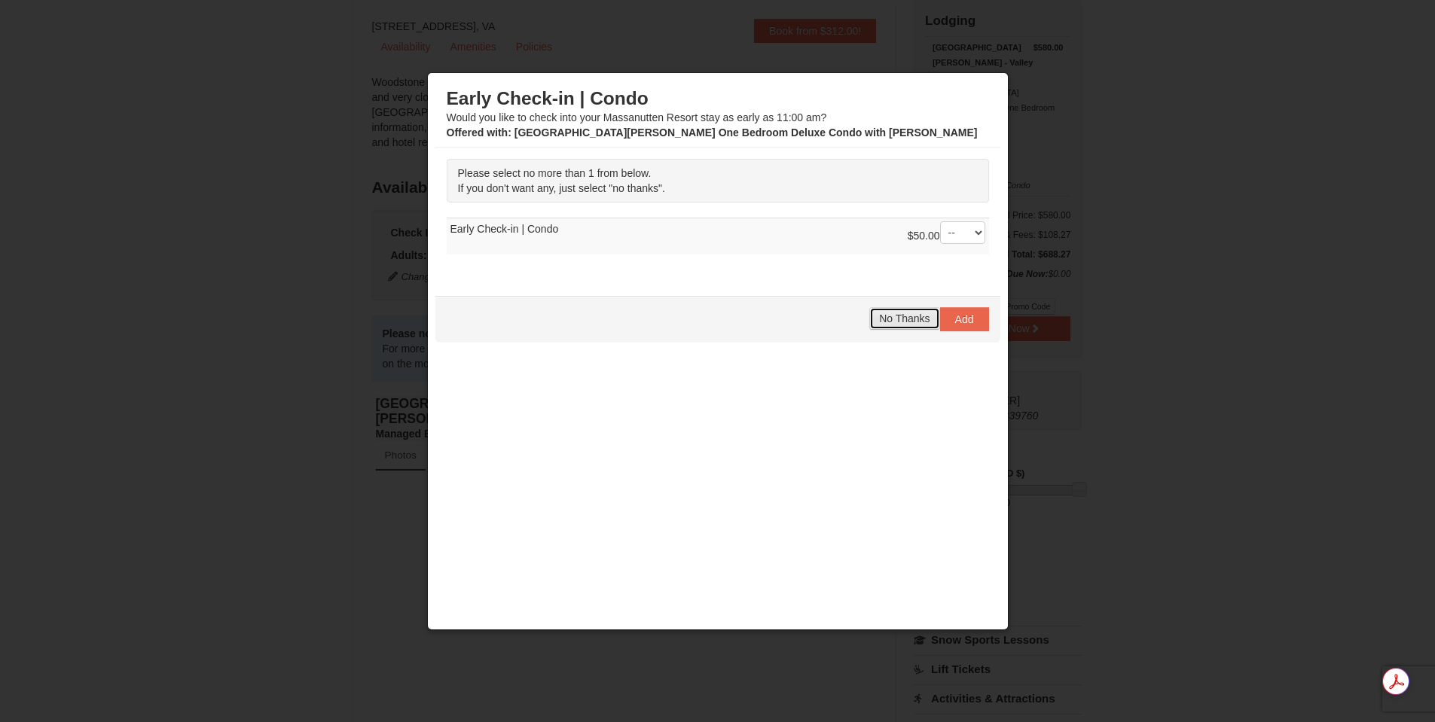
click at [883, 321] on span "No Thanks" at bounding box center [904, 319] width 50 height 12
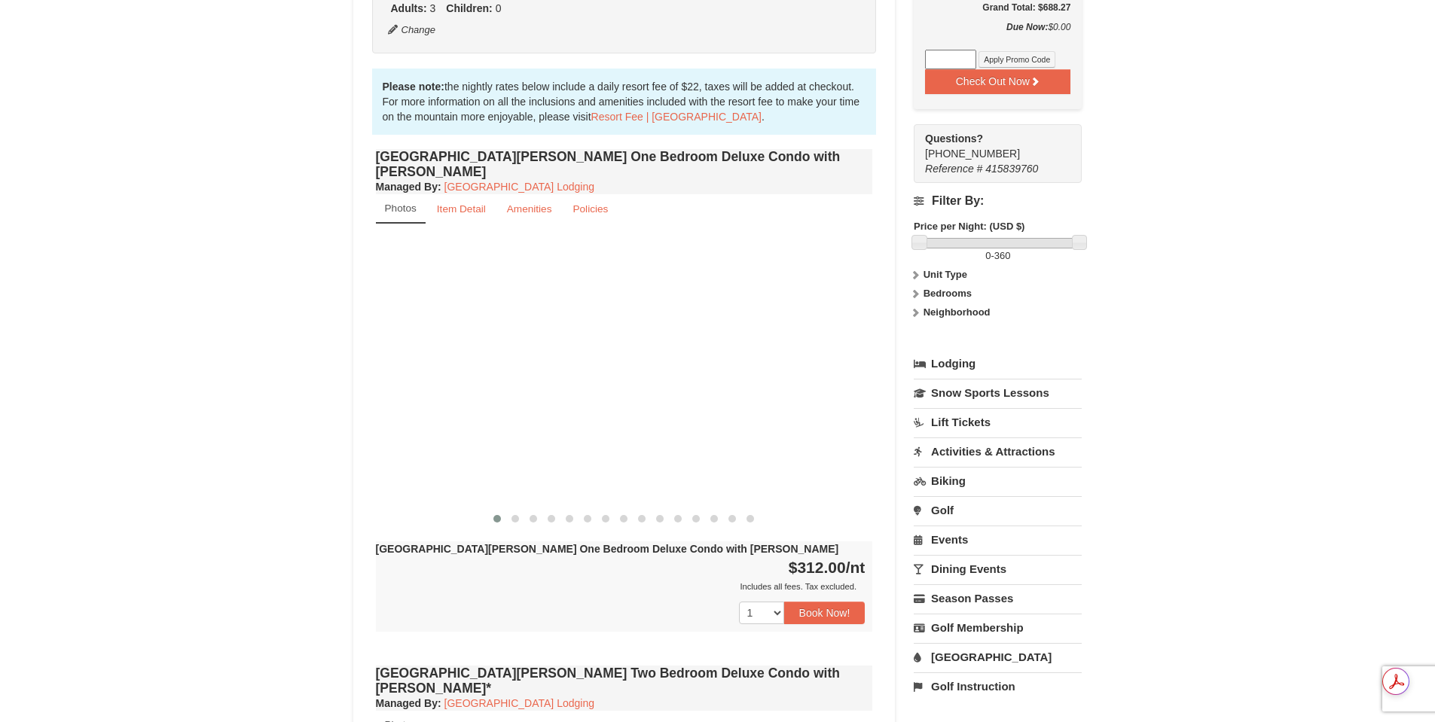
scroll to position [377, 0]
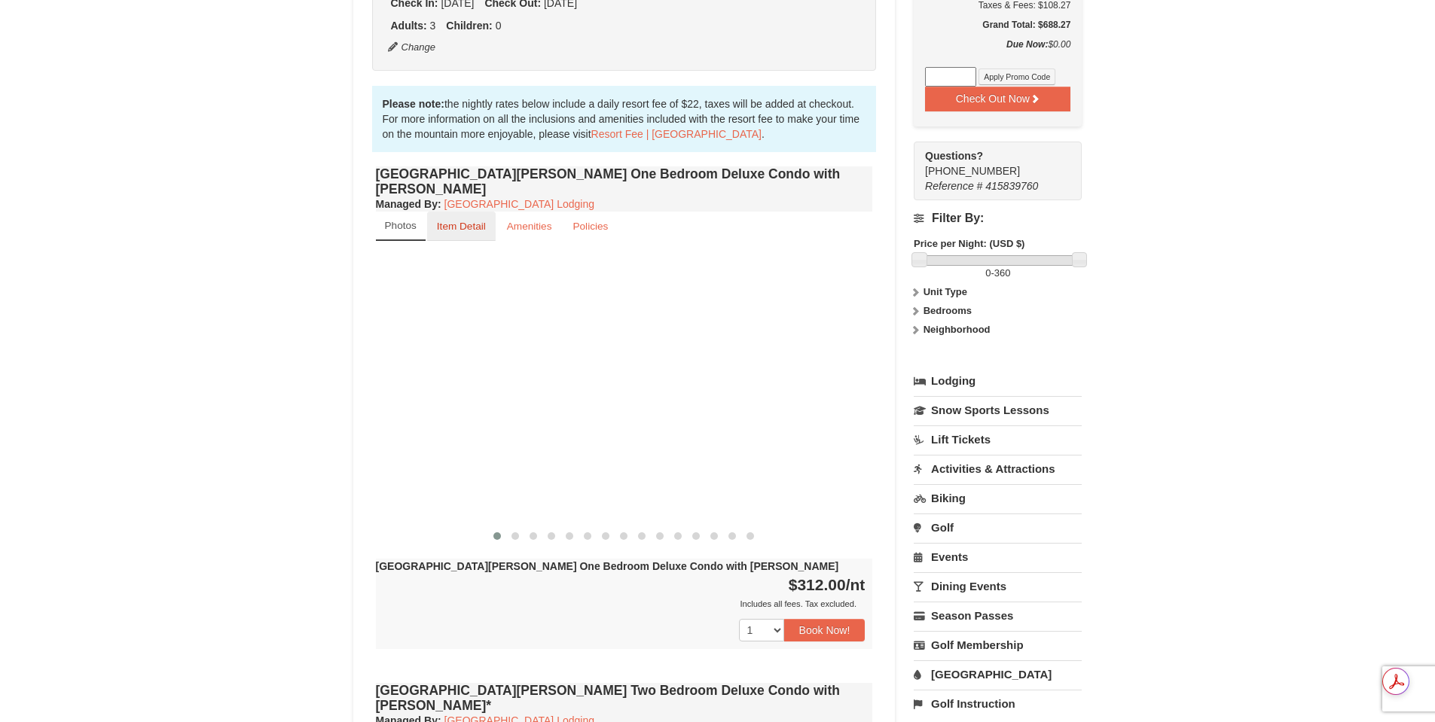
click at [443, 221] on small "Item Detail" at bounding box center [461, 226] width 49 height 11
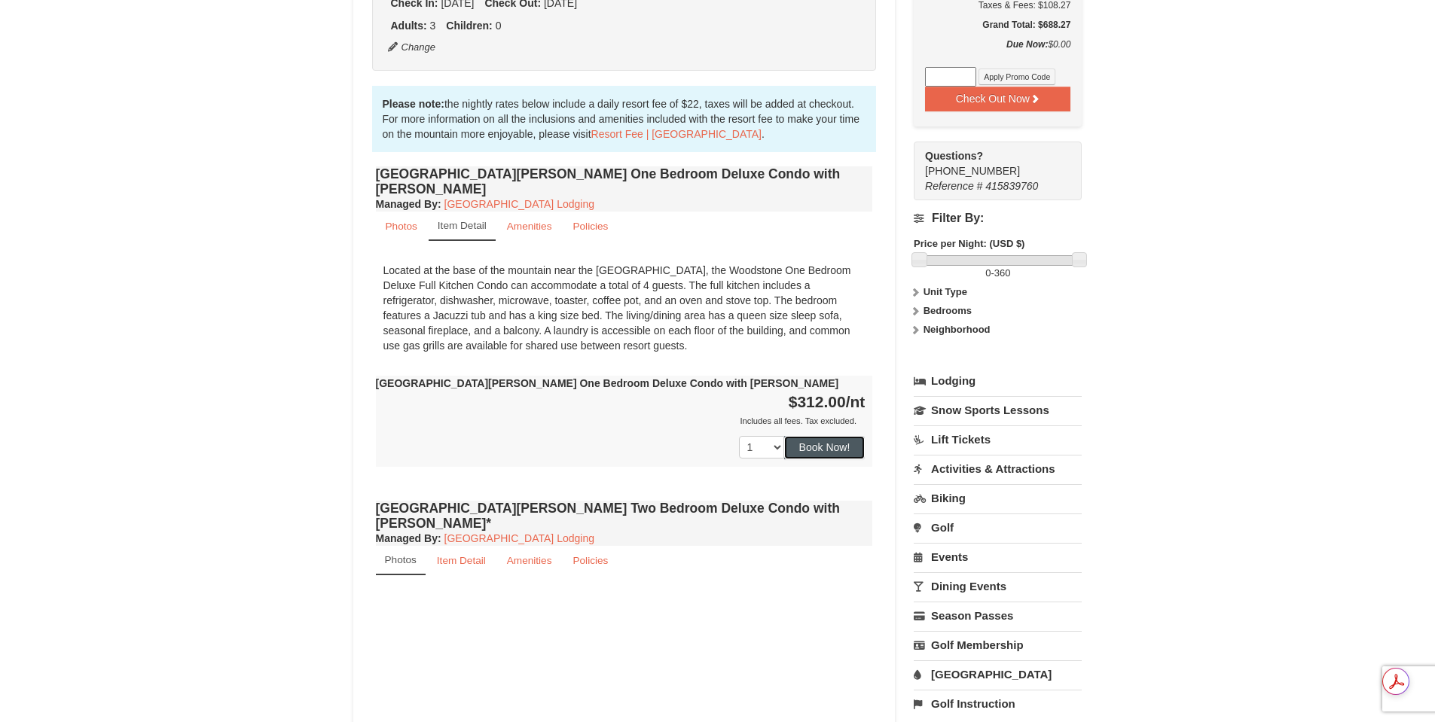
click at [823, 436] on button "Book Now!" at bounding box center [824, 447] width 81 height 23
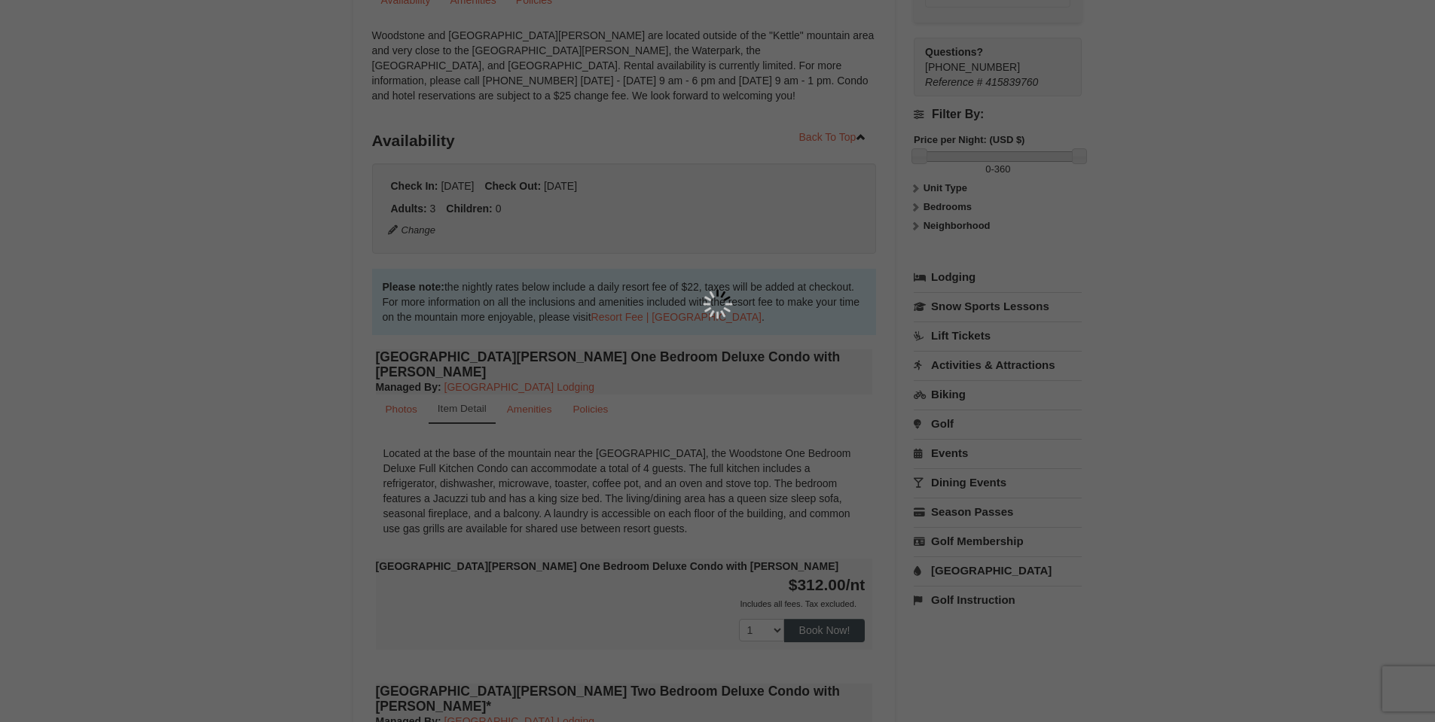
scroll to position [147, 0]
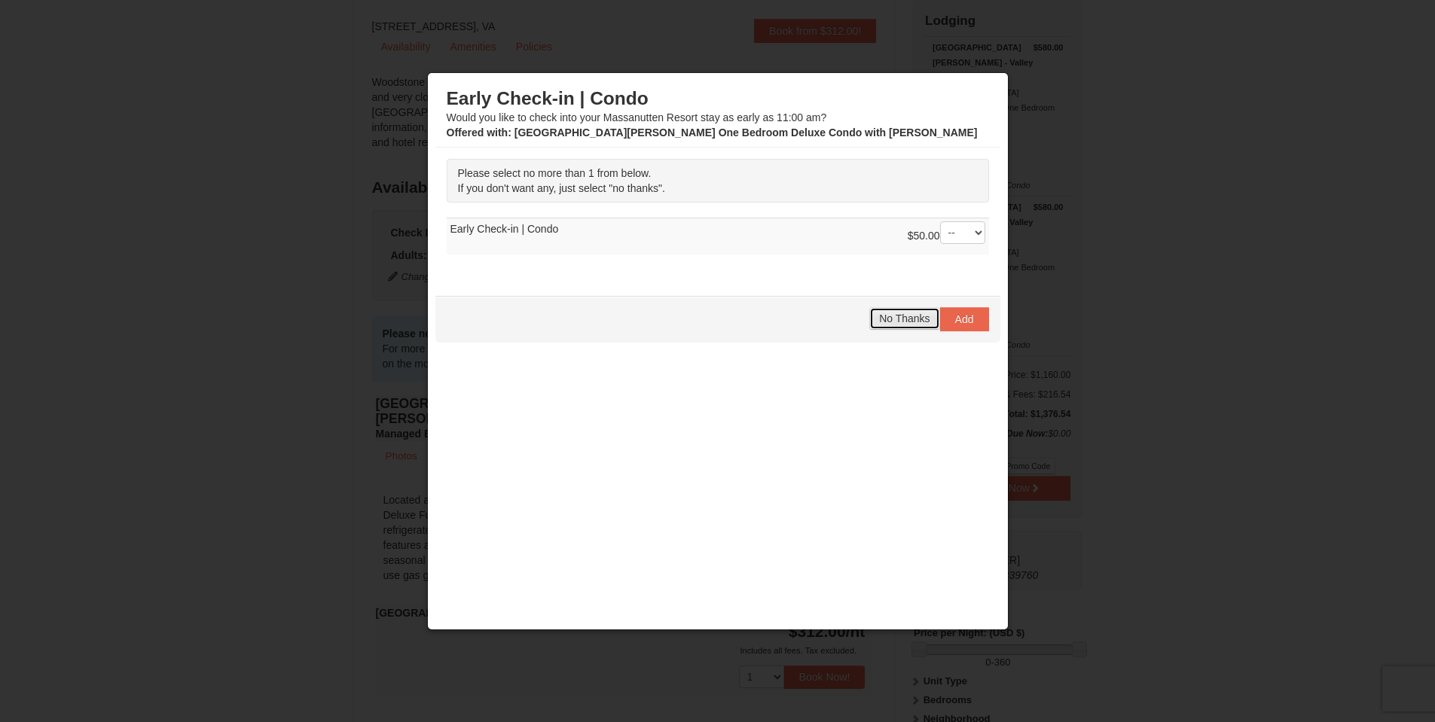
click at [899, 317] on span "No Thanks" at bounding box center [904, 319] width 50 height 12
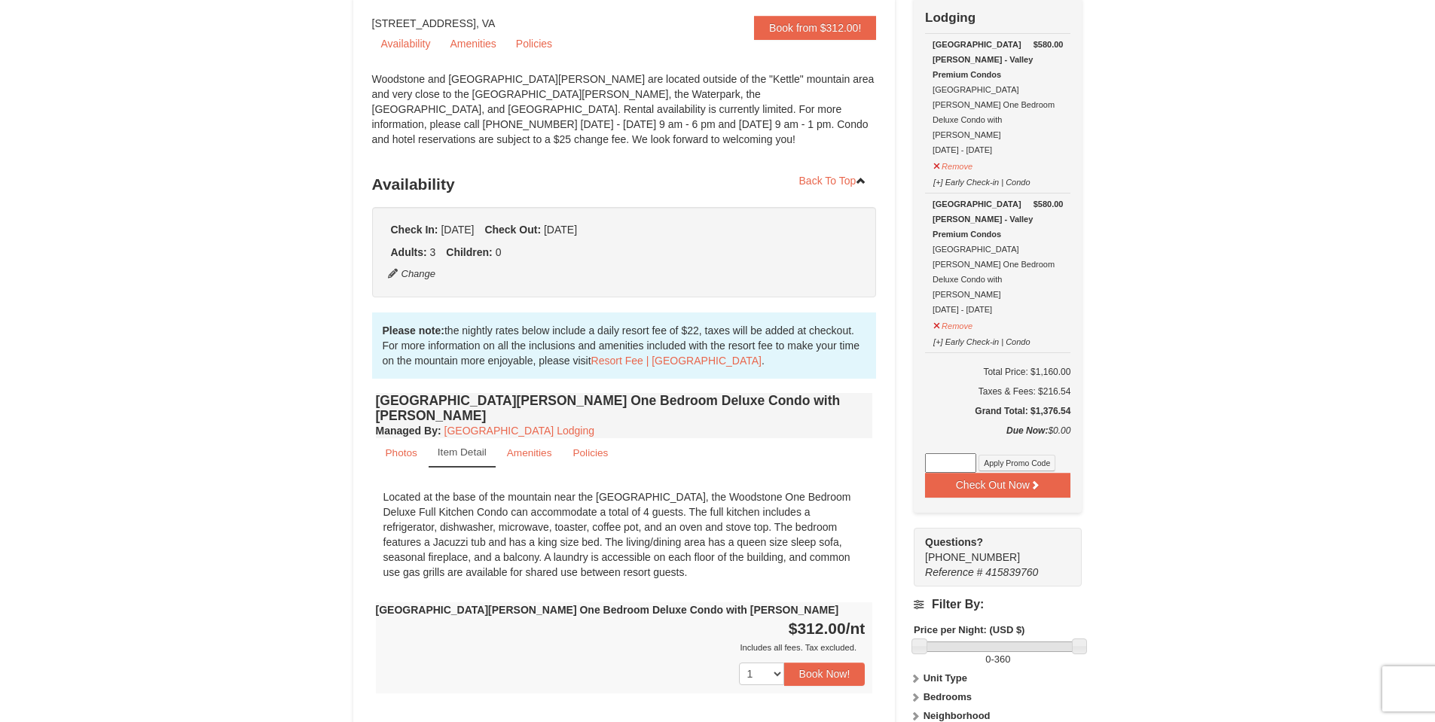
scroll to position [151, 0]
click at [958, 314] on button "Remove" at bounding box center [952, 323] width 41 height 19
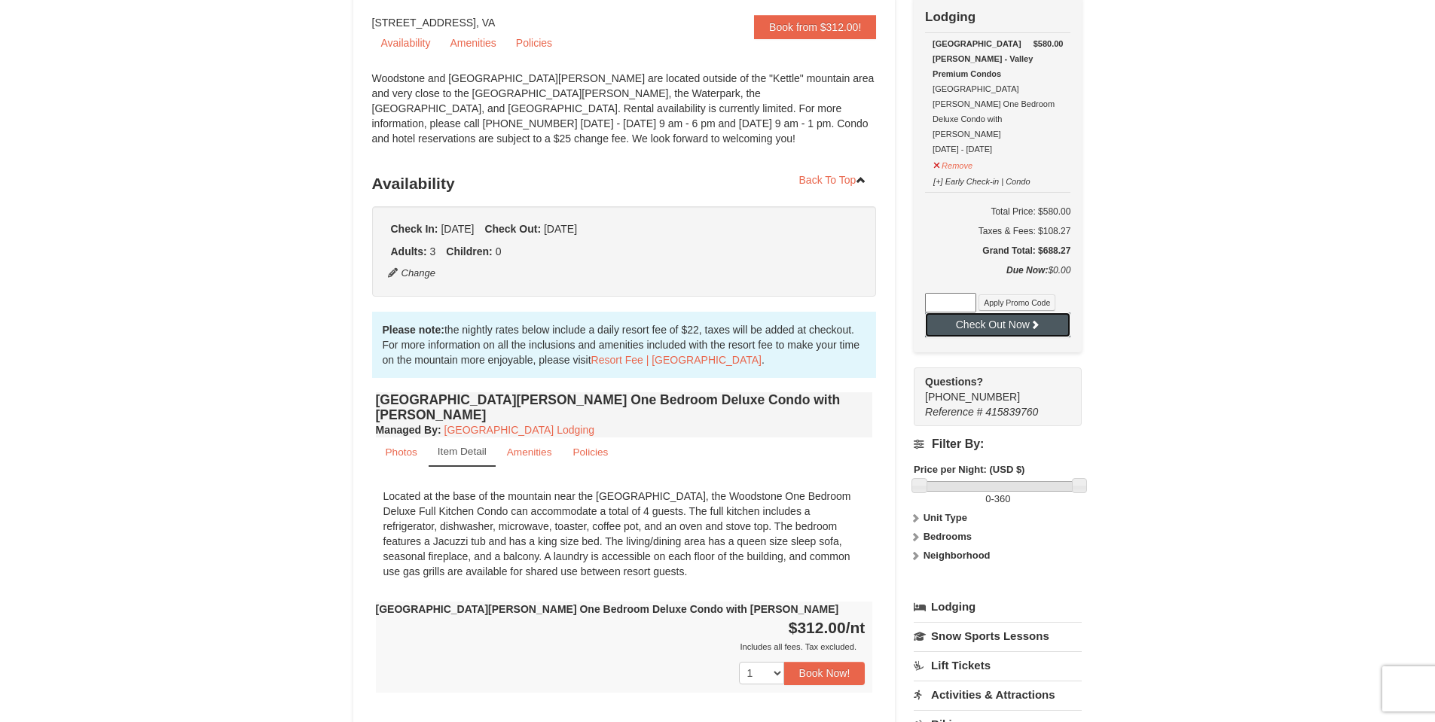
click at [984, 313] on button "Check Out Now" at bounding box center [997, 325] width 145 height 24
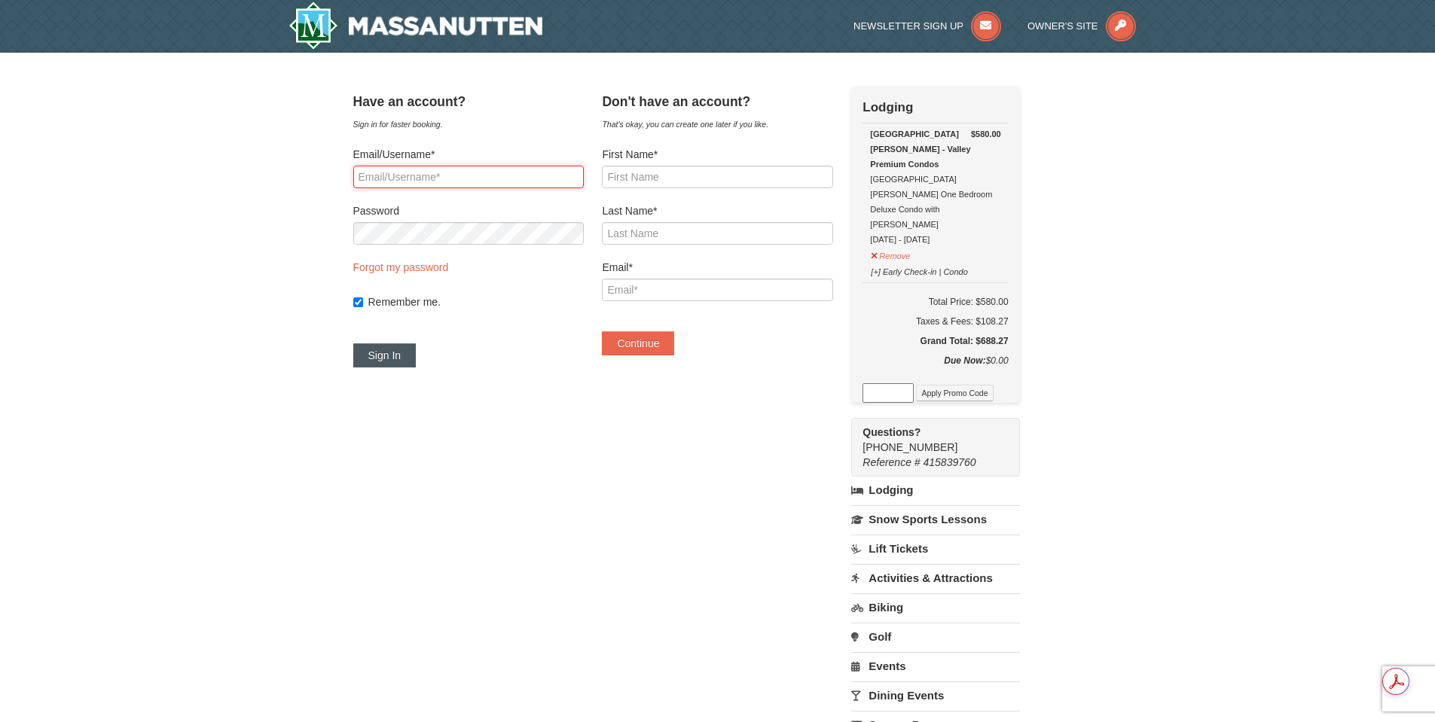
type input "andrewmonsour@gmail.com"
click at [414, 352] on button "Sign In" at bounding box center [384, 355] width 63 height 24
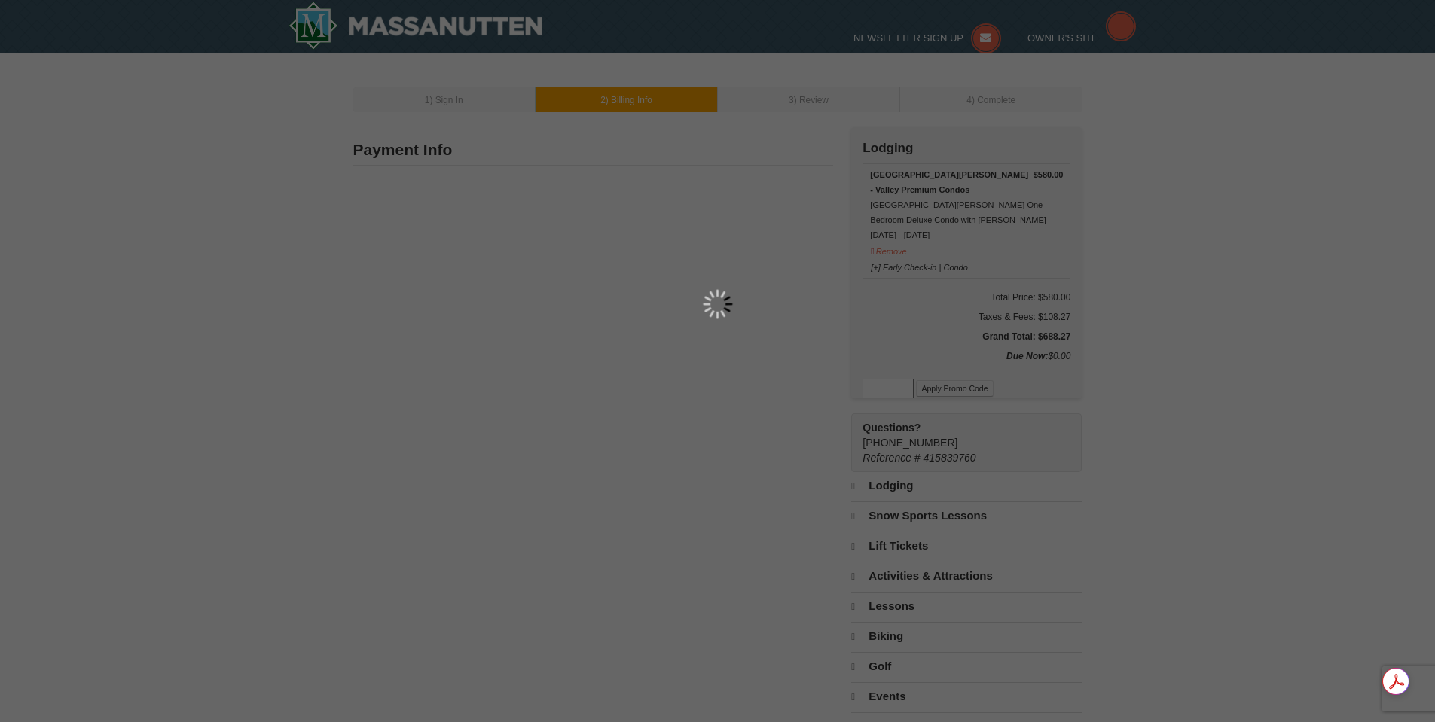
type input "[STREET_ADDRESS]"
type input "Roanoke"
type input "24018"
type input "540"
type input "815"
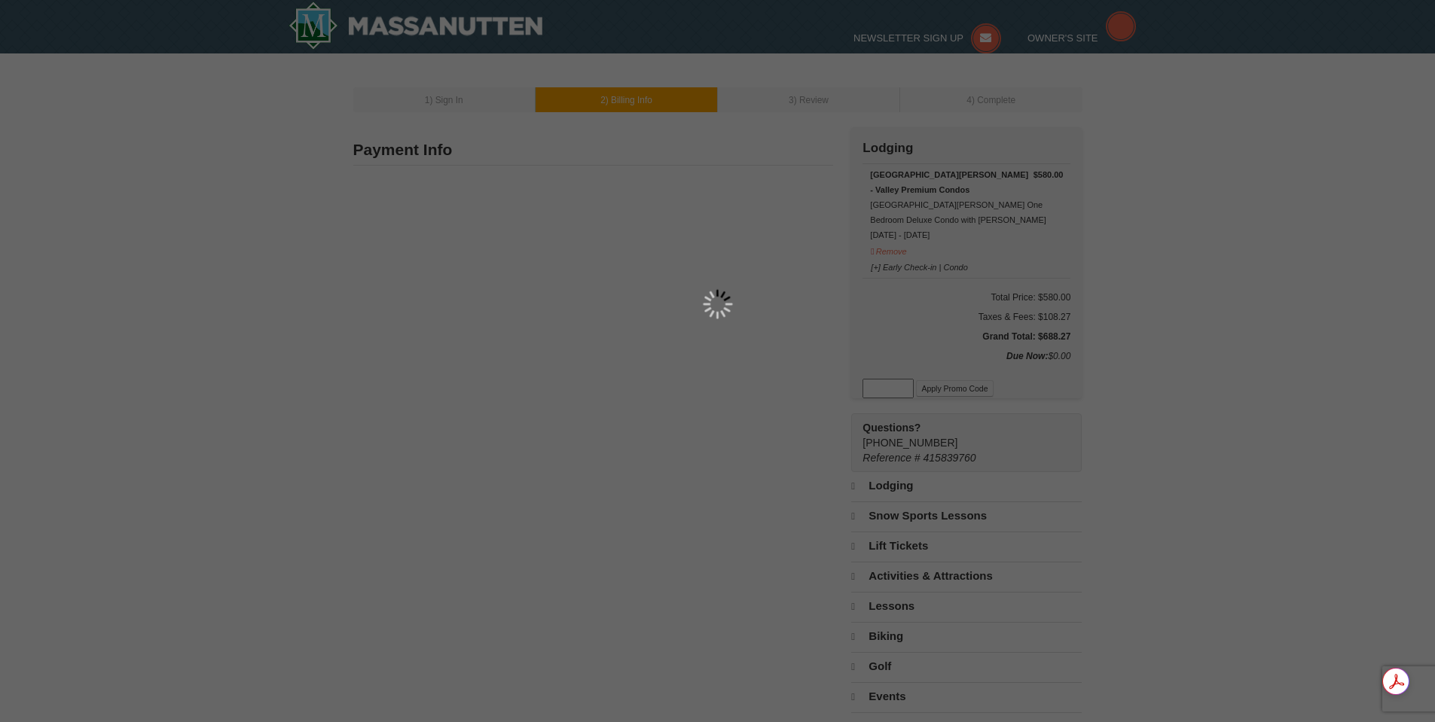
type input "6994"
type input "[EMAIL_ADDRESS][DOMAIN_NAME]"
select select "VA"
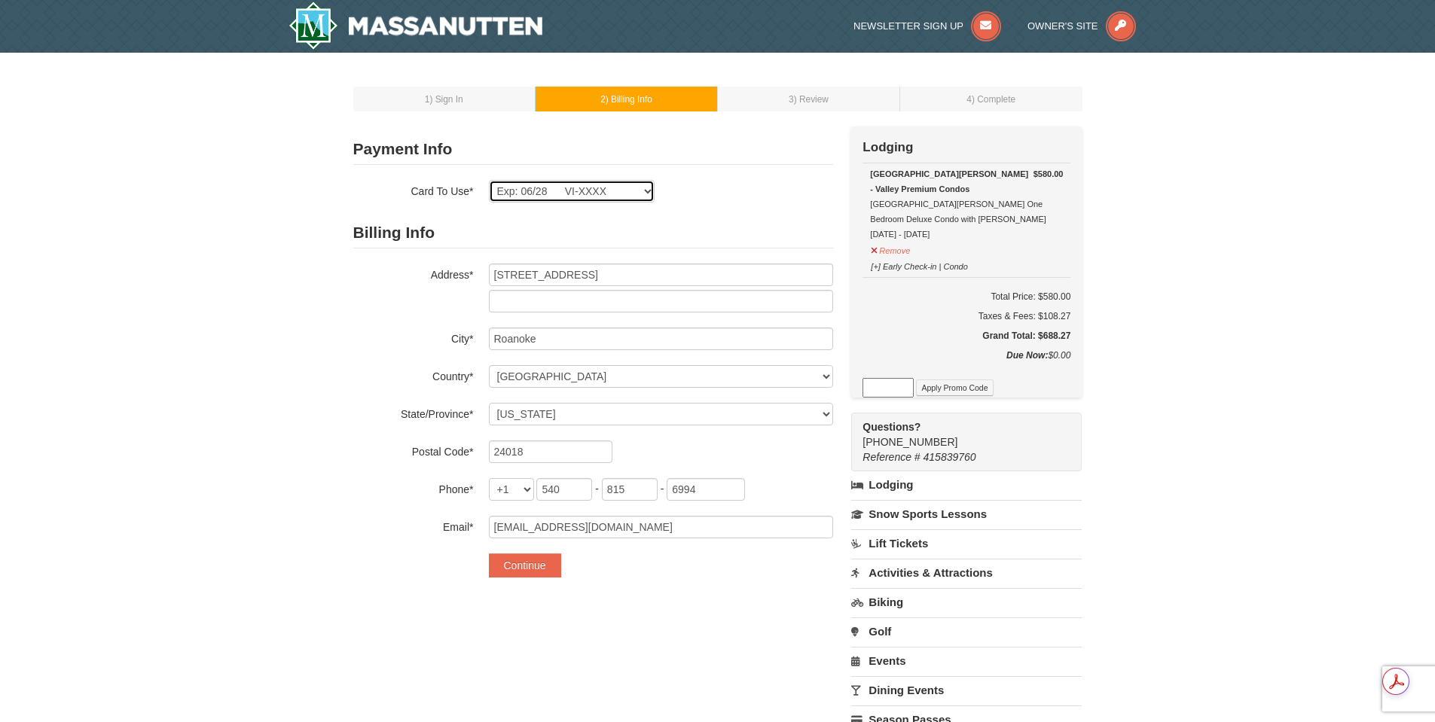
click at [550, 195] on select "Exp: 06/28 VI-XXXX New Card" at bounding box center [572, 191] width 166 height 23
click at [489, 180] on select "Exp: 06/28 VI-XXXX New Card" at bounding box center [572, 191] width 166 height 23
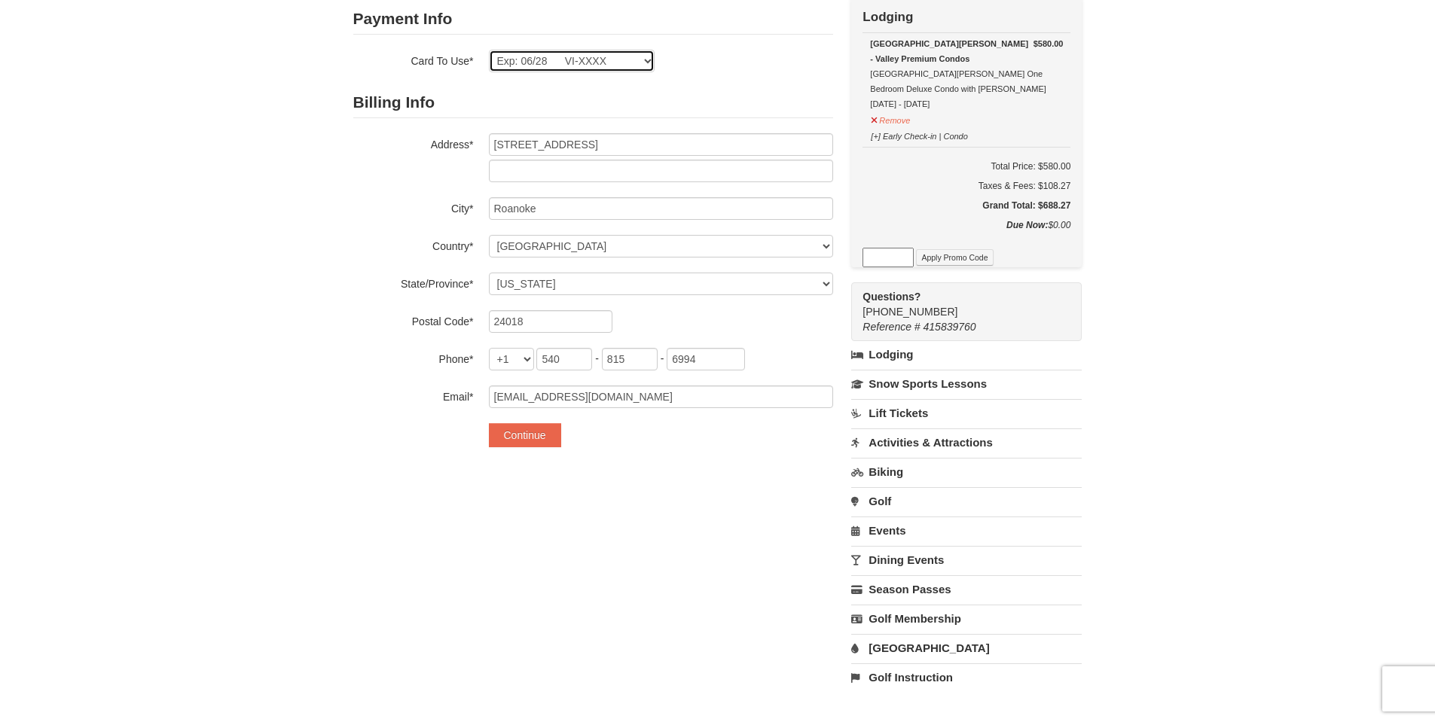
scroll to position [151, 0]
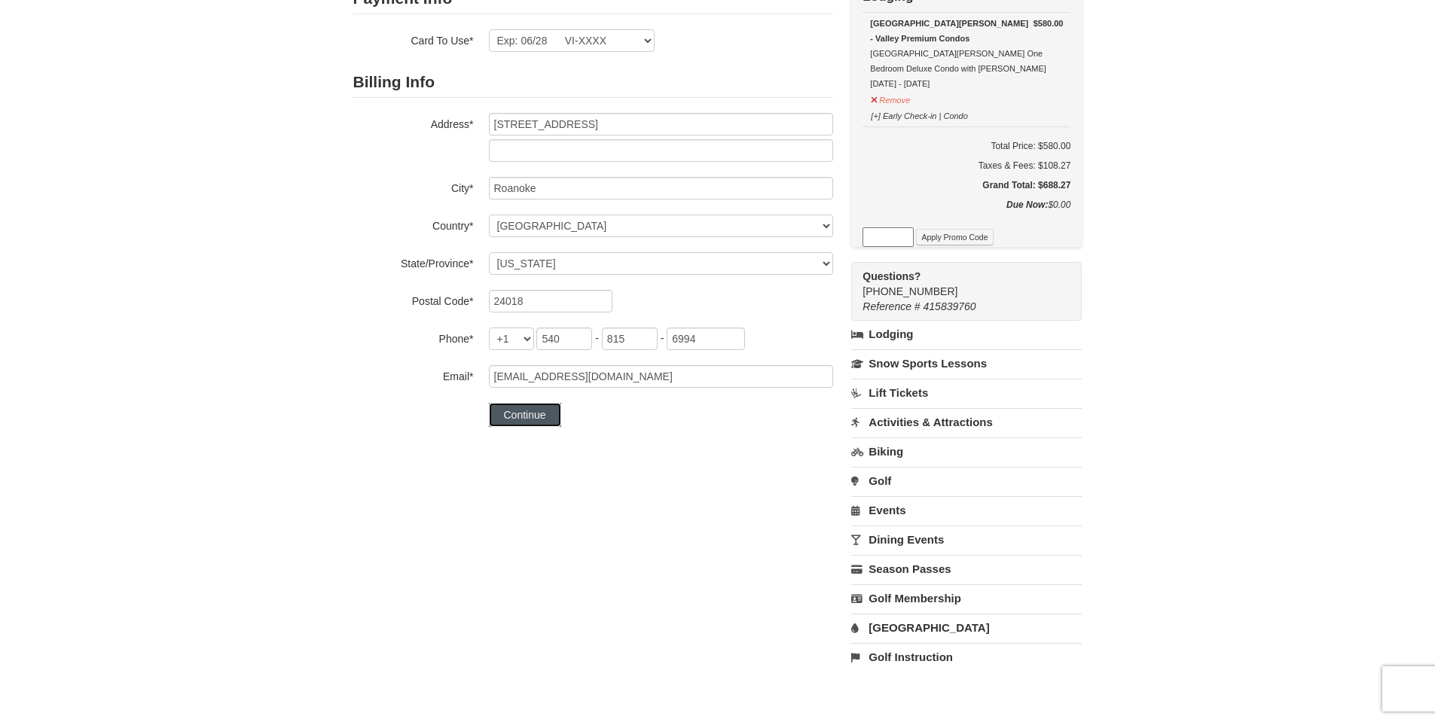
click at [544, 416] on button "Continue" at bounding box center [525, 415] width 72 height 24
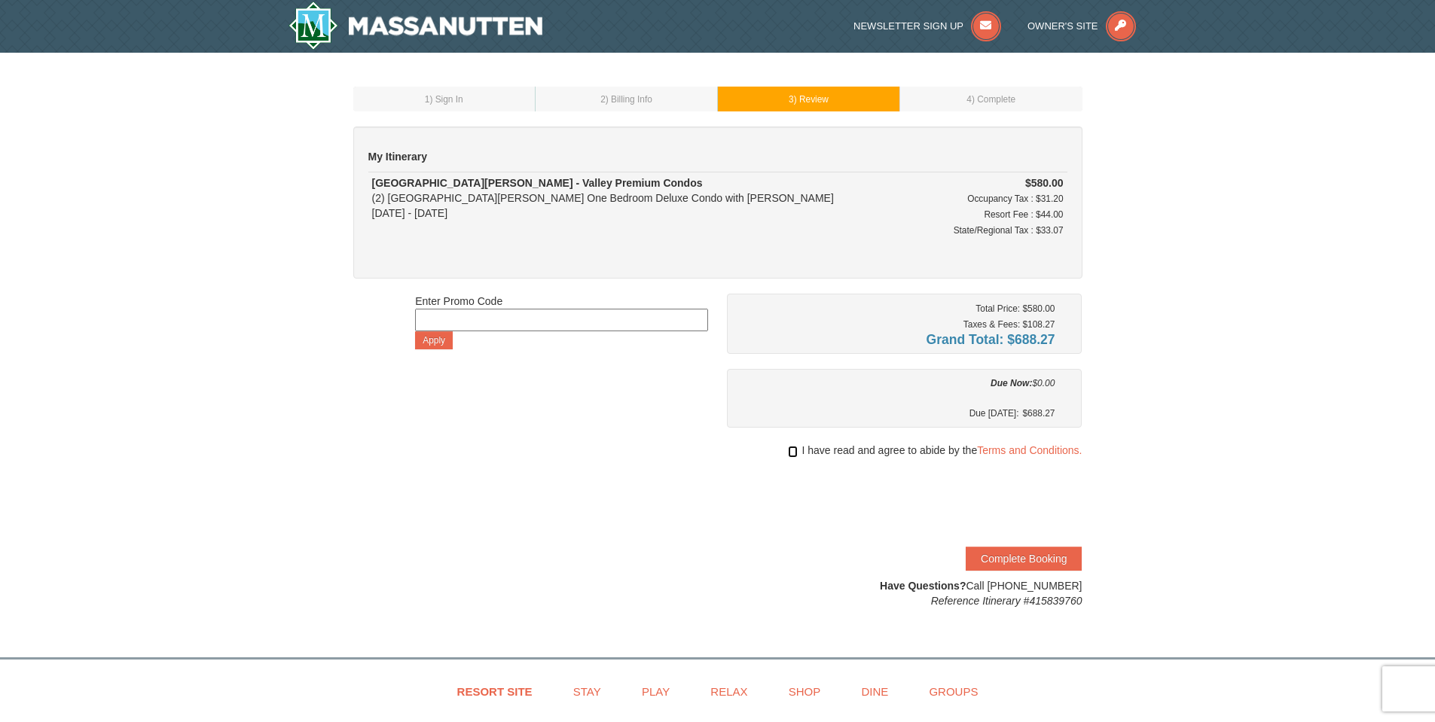
click at [792, 452] on input "checkbox" at bounding box center [793, 452] width 10 height 12
checkbox input "true"
click at [1019, 557] on button "Complete Booking" at bounding box center [1024, 559] width 116 height 24
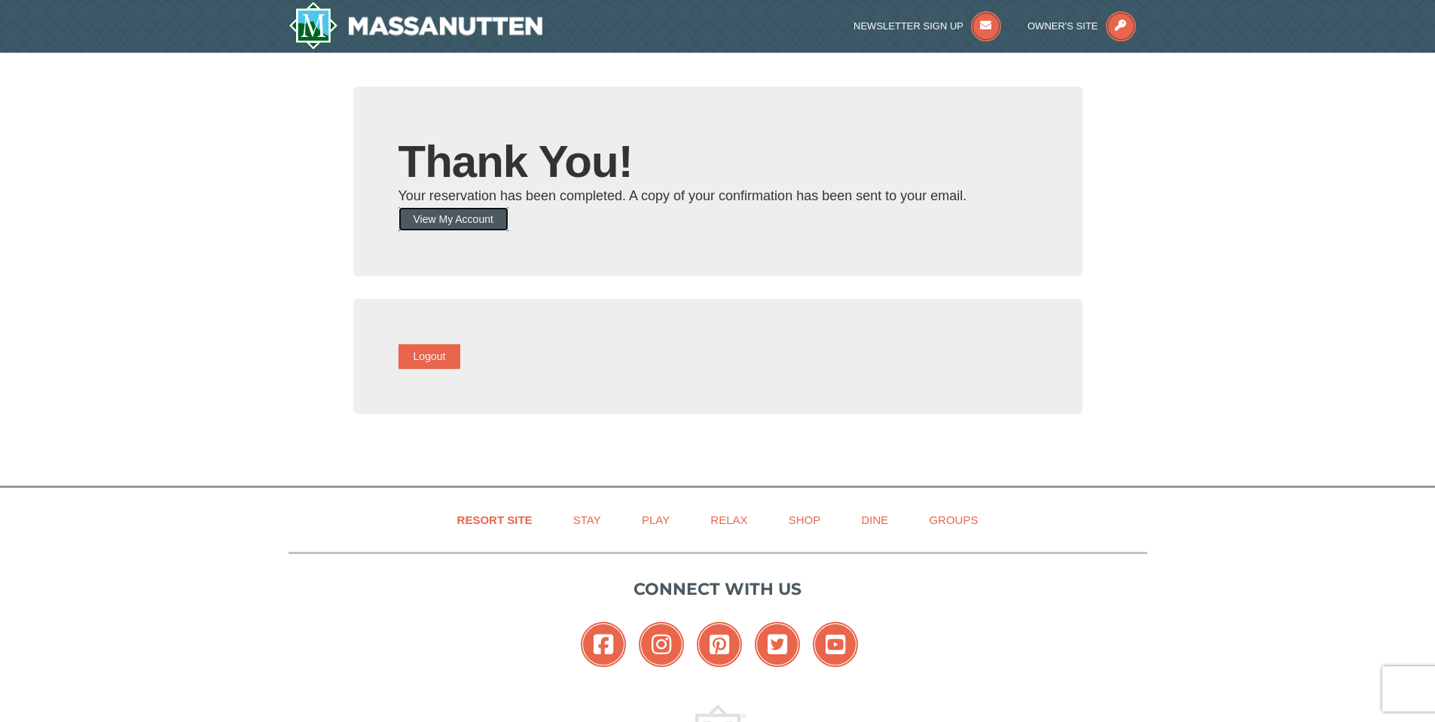
click at [447, 223] on button "View My Account" at bounding box center [453, 219] width 110 height 24
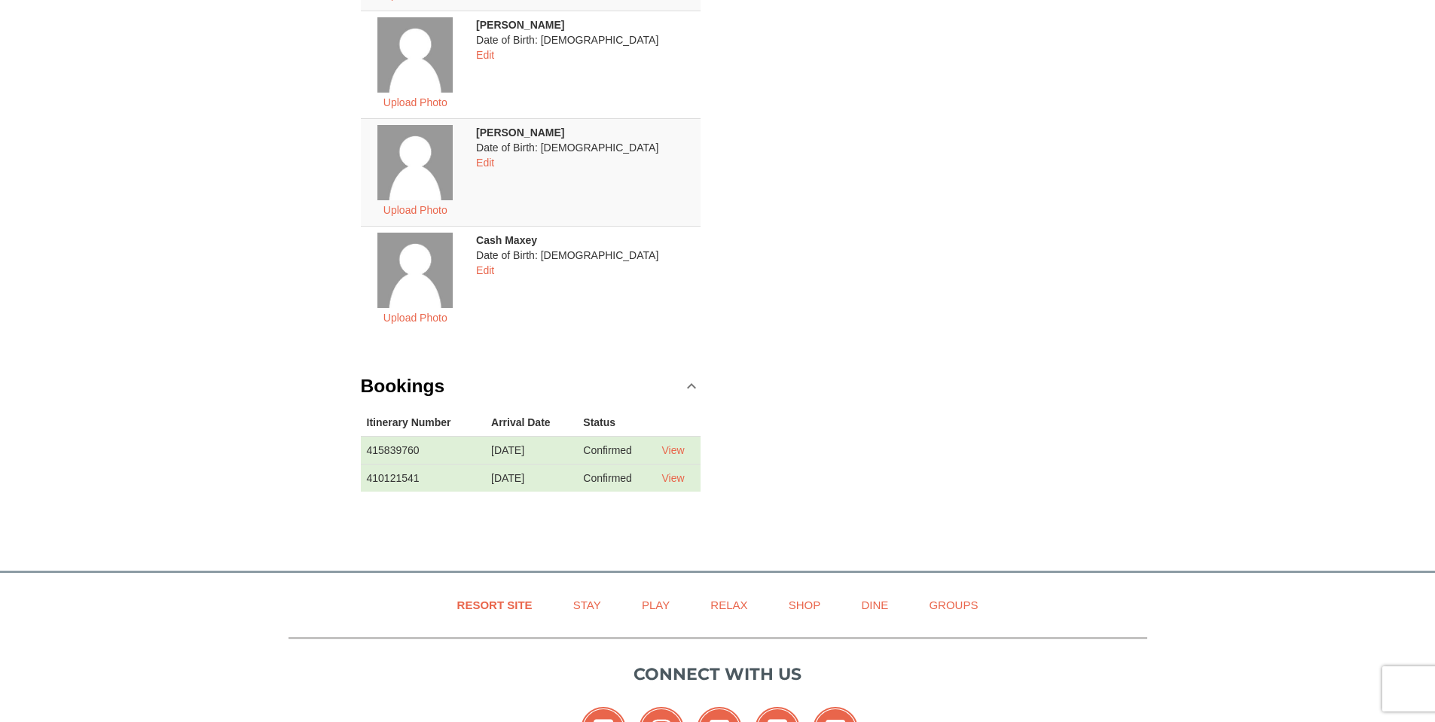
scroll to position [452, 0]
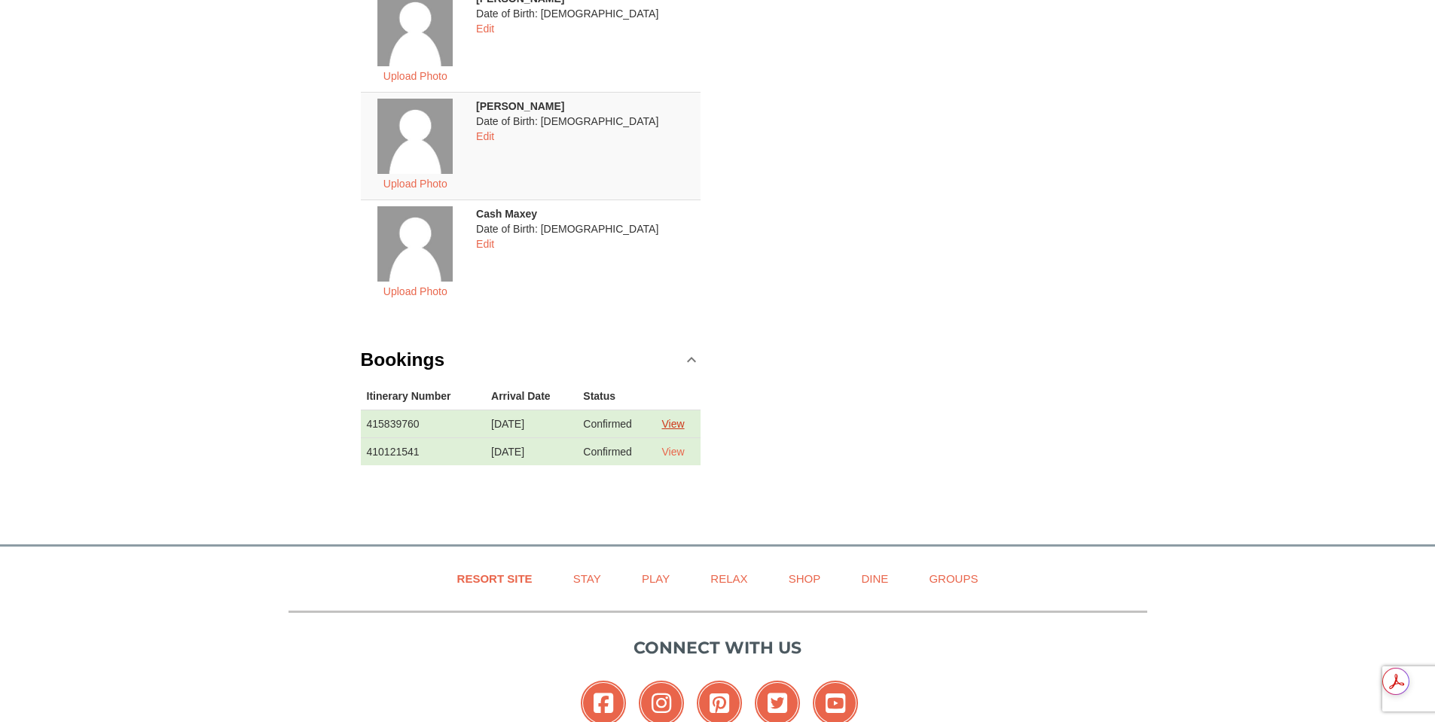
click at [679, 424] on link "View" at bounding box center [672, 424] width 23 height 12
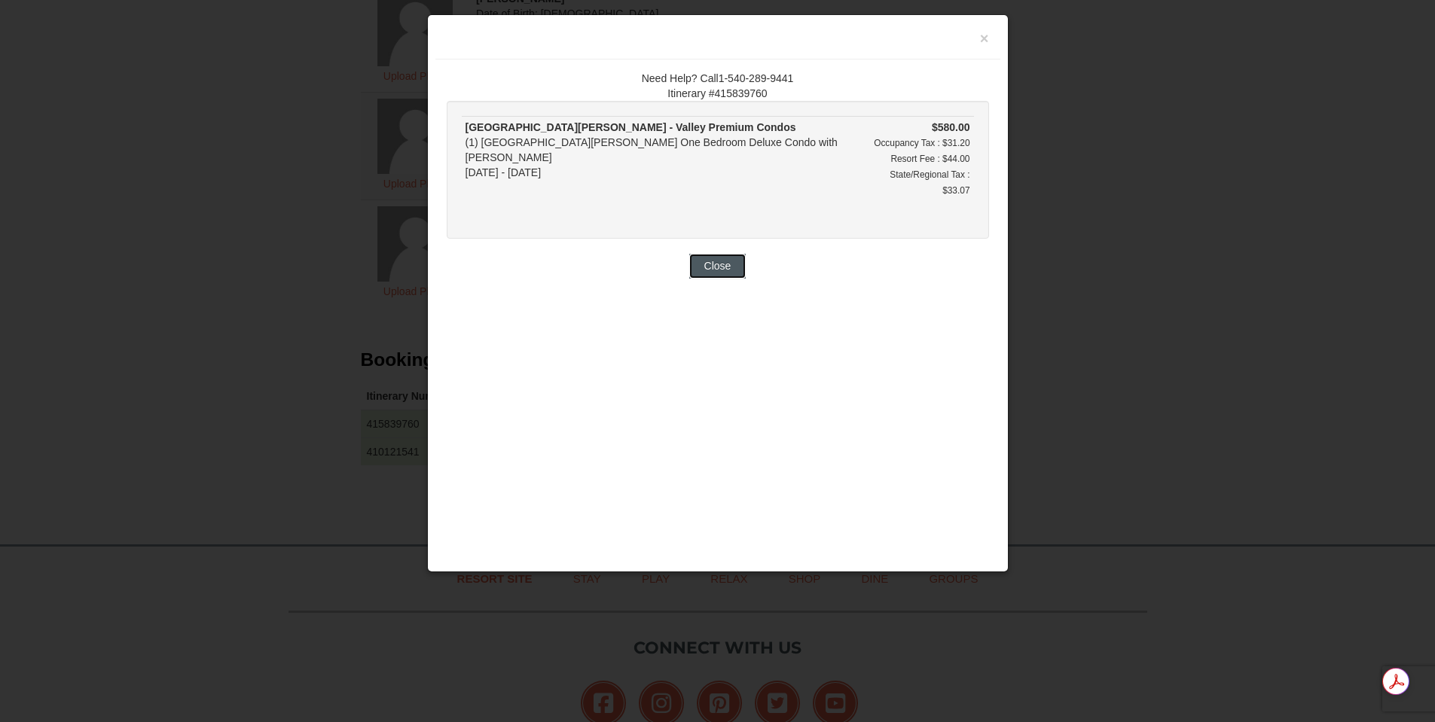
click at [722, 254] on button "Close" at bounding box center [717, 266] width 57 height 24
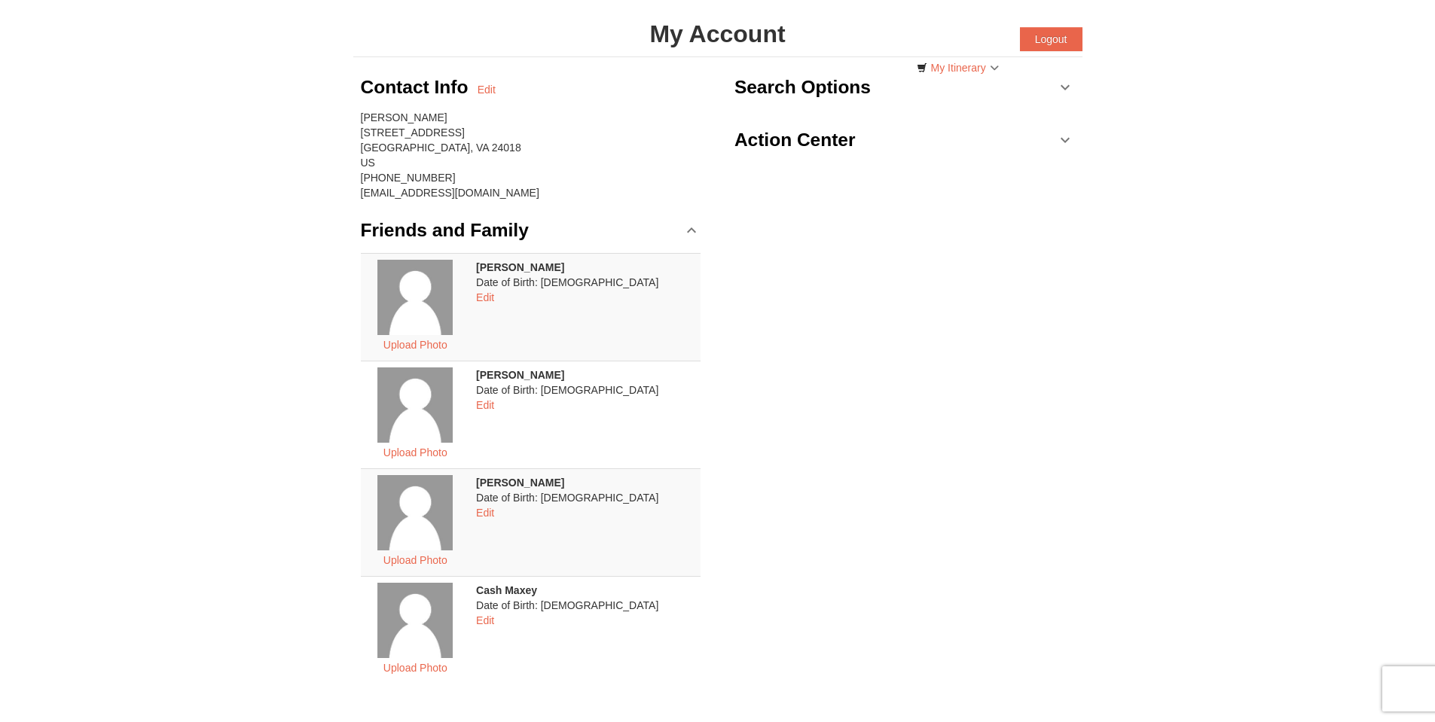
scroll to position [0, 0]
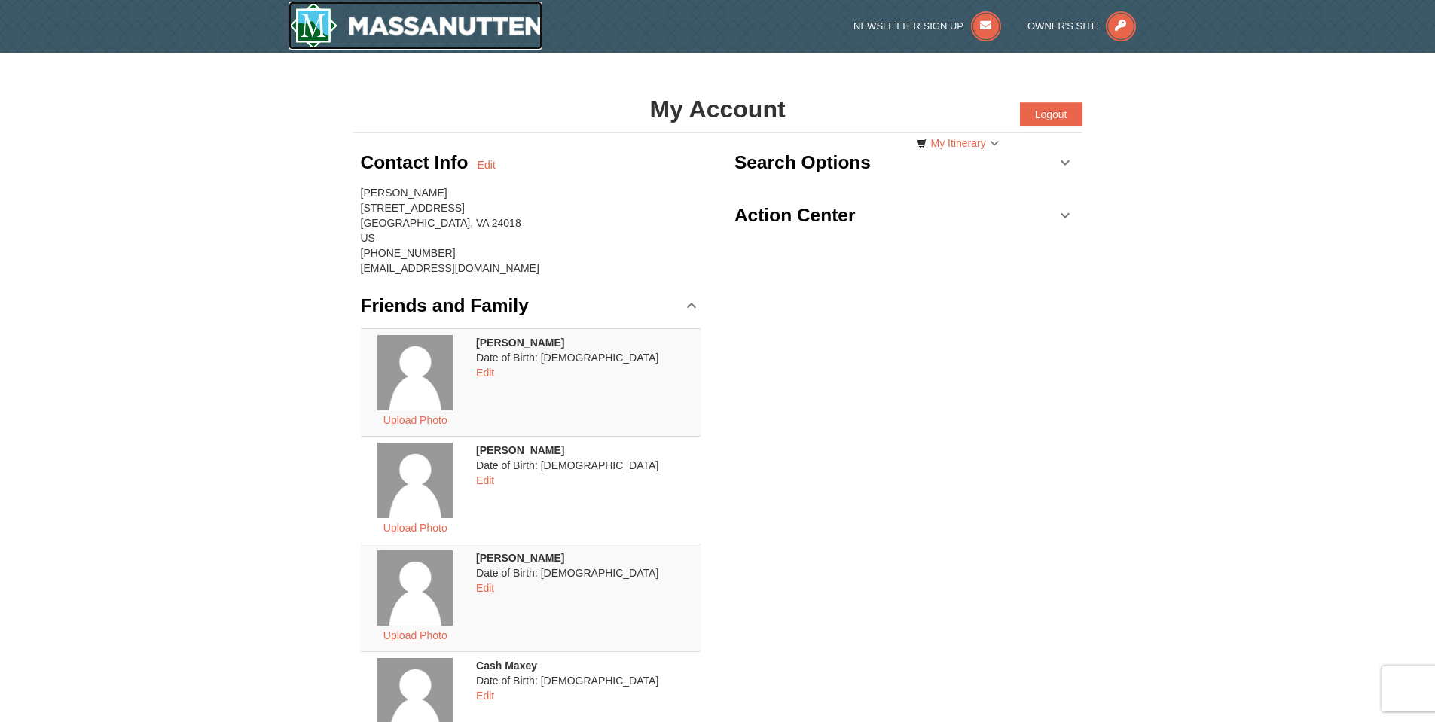
click at [453, 23] on img at bounding box center [415, 26] width 255 height 48
